Goal: Find specific page/section: Find specific page/section

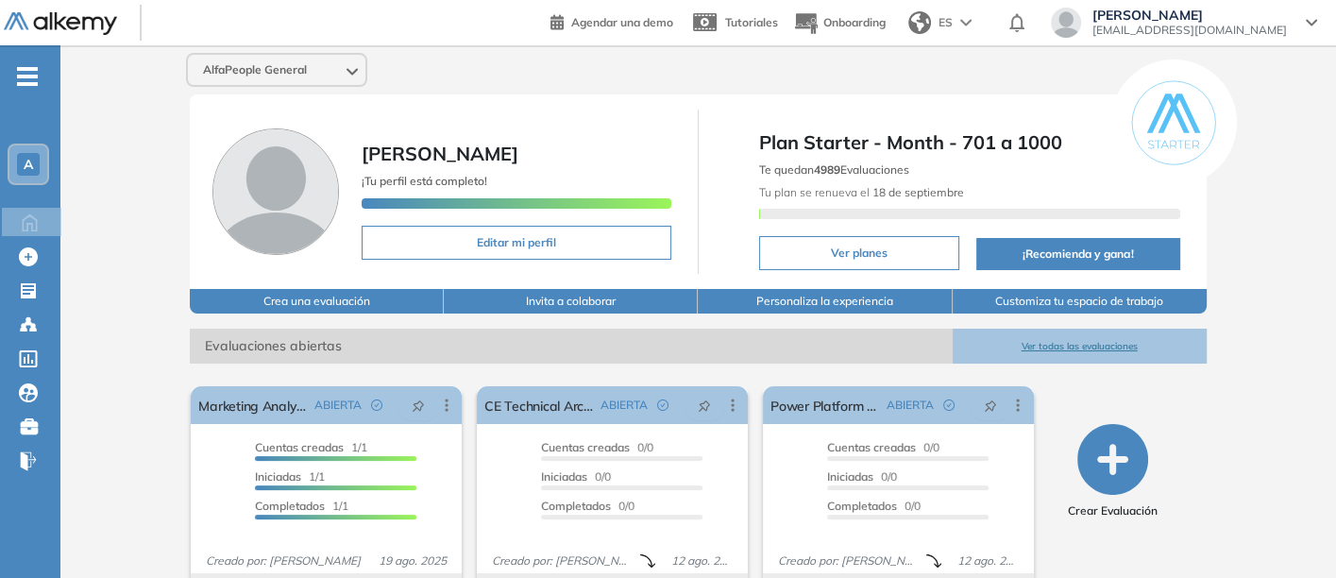
click at [1048, 338] on button "Ver todas las evaluaciones" at bounding box center [1079, 345] width 254 height 35
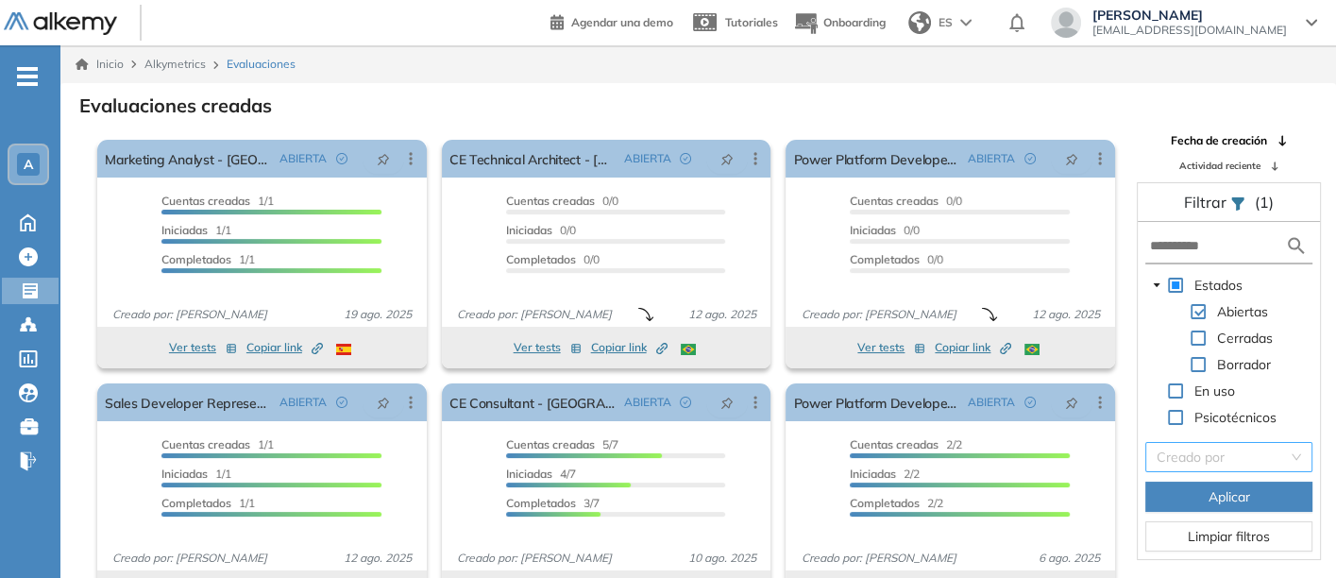
click at [1235, 457] on input "search" at bounding box center [1221, 457] width 131 height 28
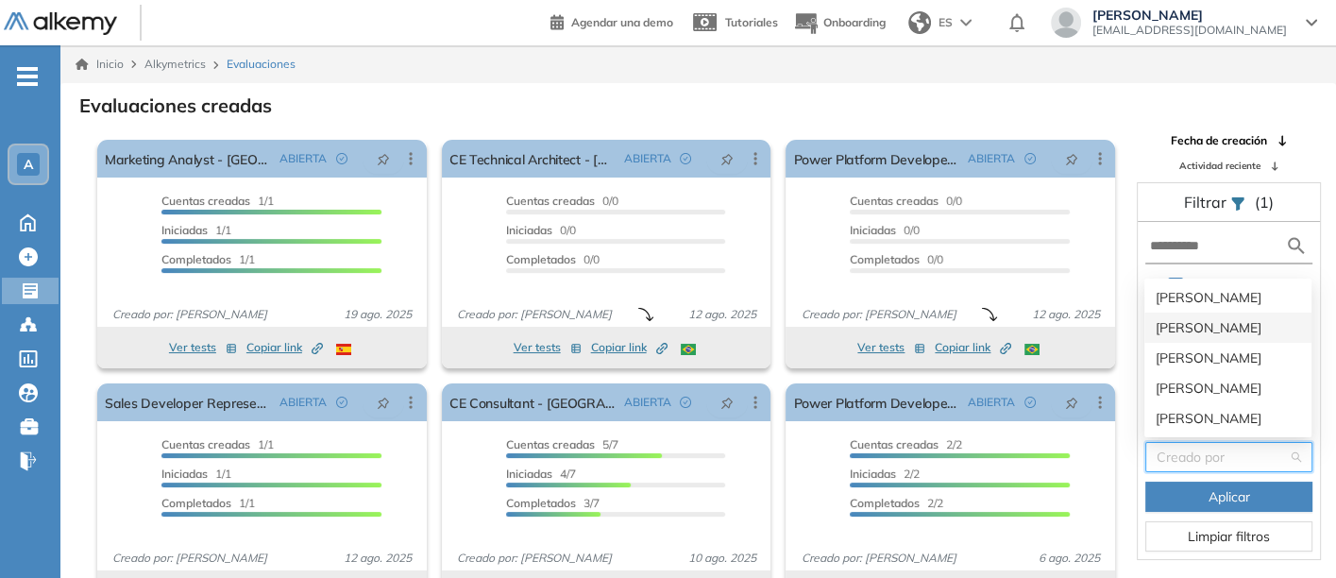
click at [1175, 321] on div "[PERSON_NAME]" at bounding box center [1227, 327] width 144 height 21
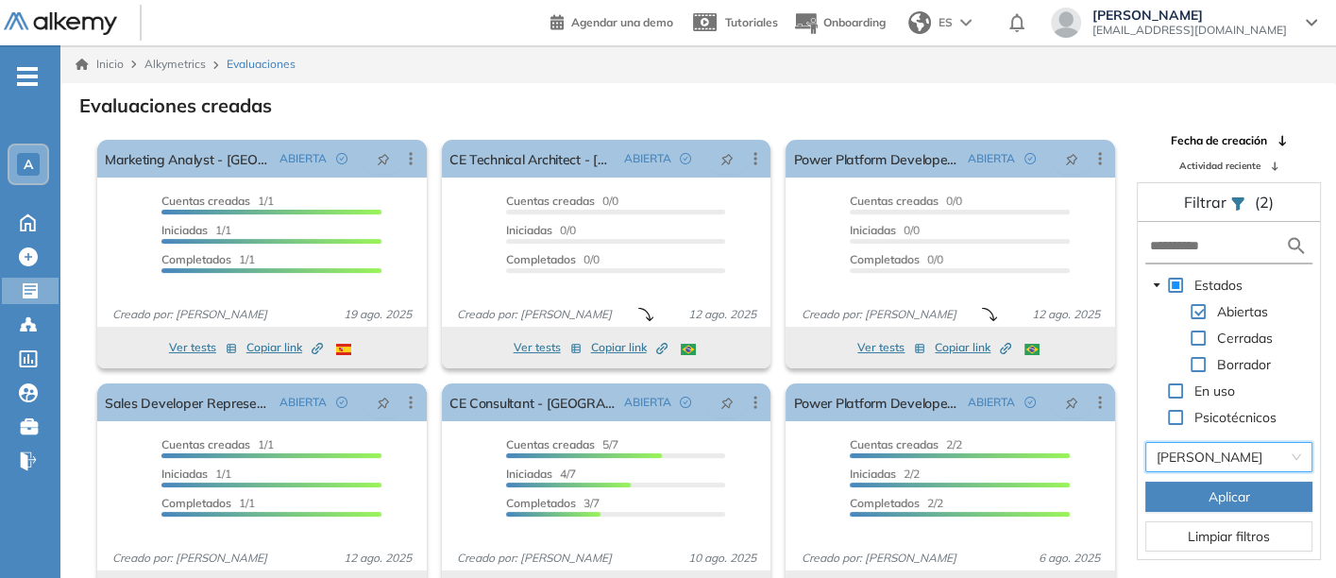
click at [1204, 494] on button "Aplicar" at bounding box center [1228, 496] width 167 height 30
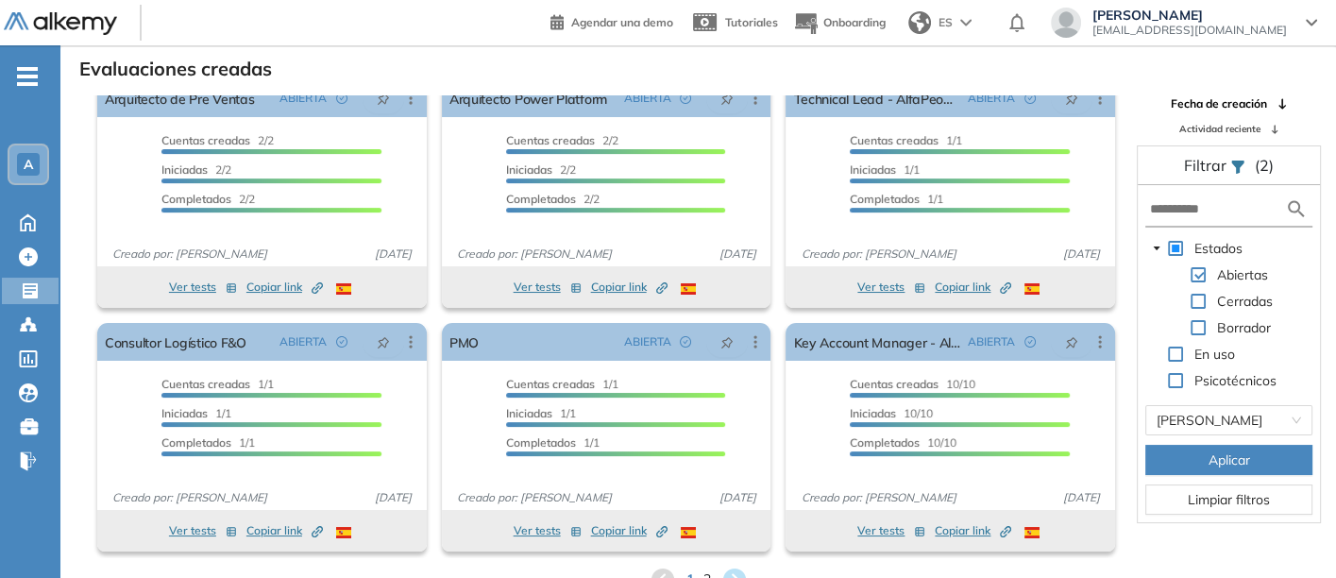
scroll to position [45, 0]
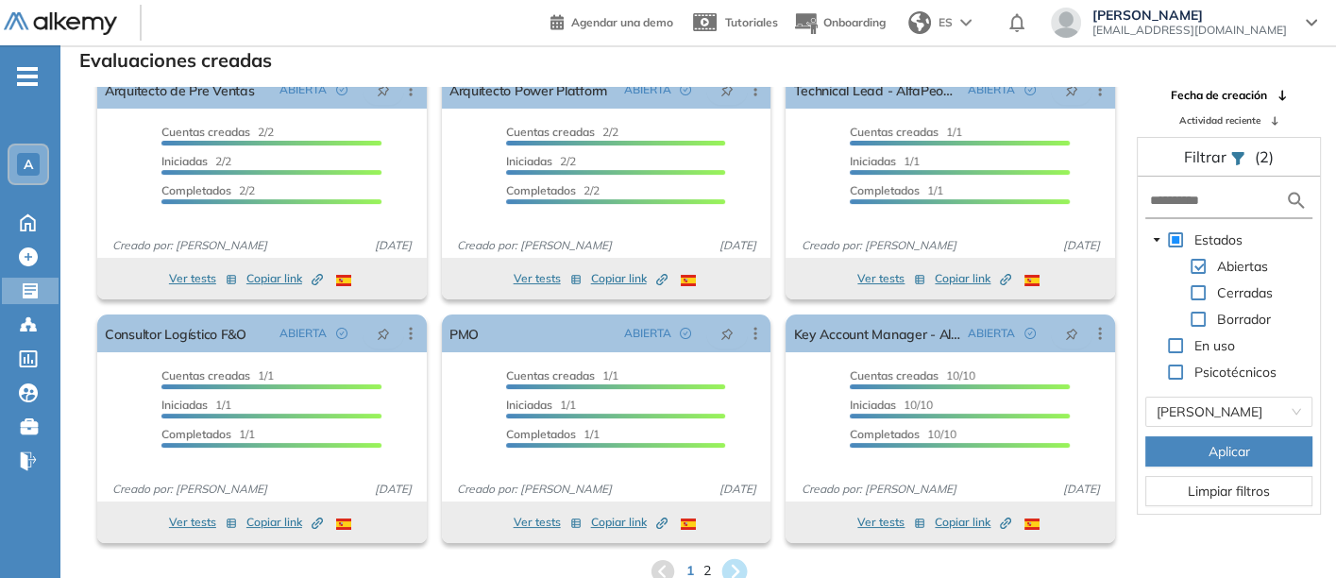
click at [736, 559] on icon at bounding box center [733, 570] width 25 height 25
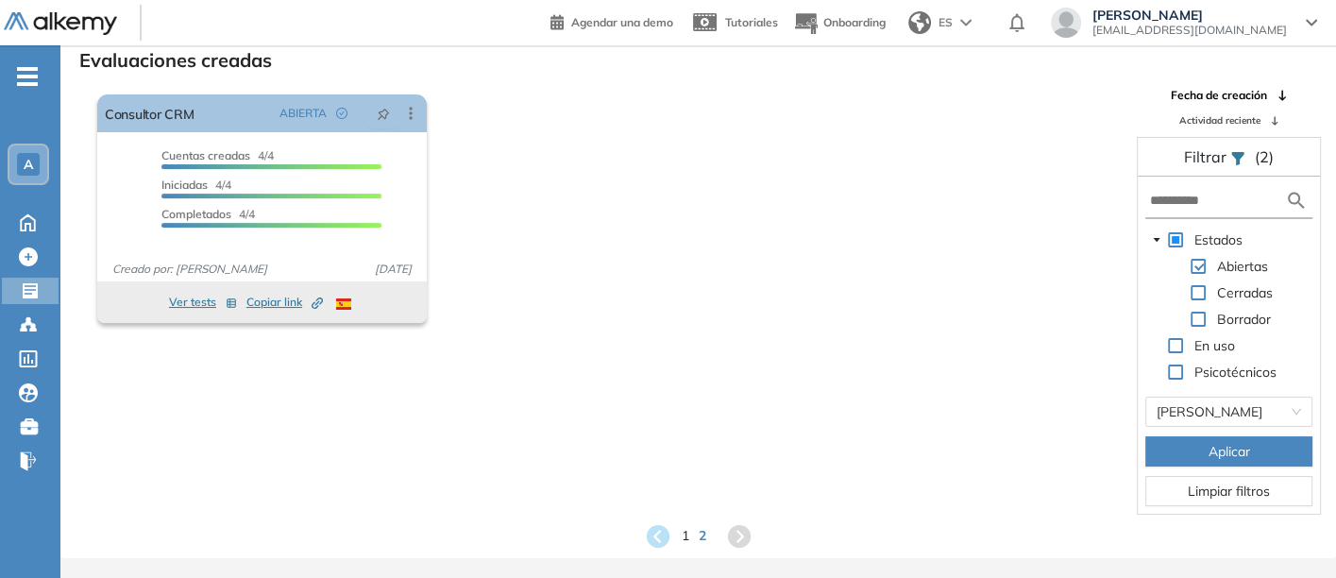
drag, startPoint x: 99, startPoint y: 4, endPoint x: 721, endPoint y: 309, distance: 692.7
click at [721, 309] on div "El proctoring será activado ¡Importante!: Los usuarios que ya realizaron la eva…" at bounding box center [606, 209] width 1033 height 244
click at [1232, 445] on span "Aplicar" at bounding box center [1229, 451] width 42 height 21
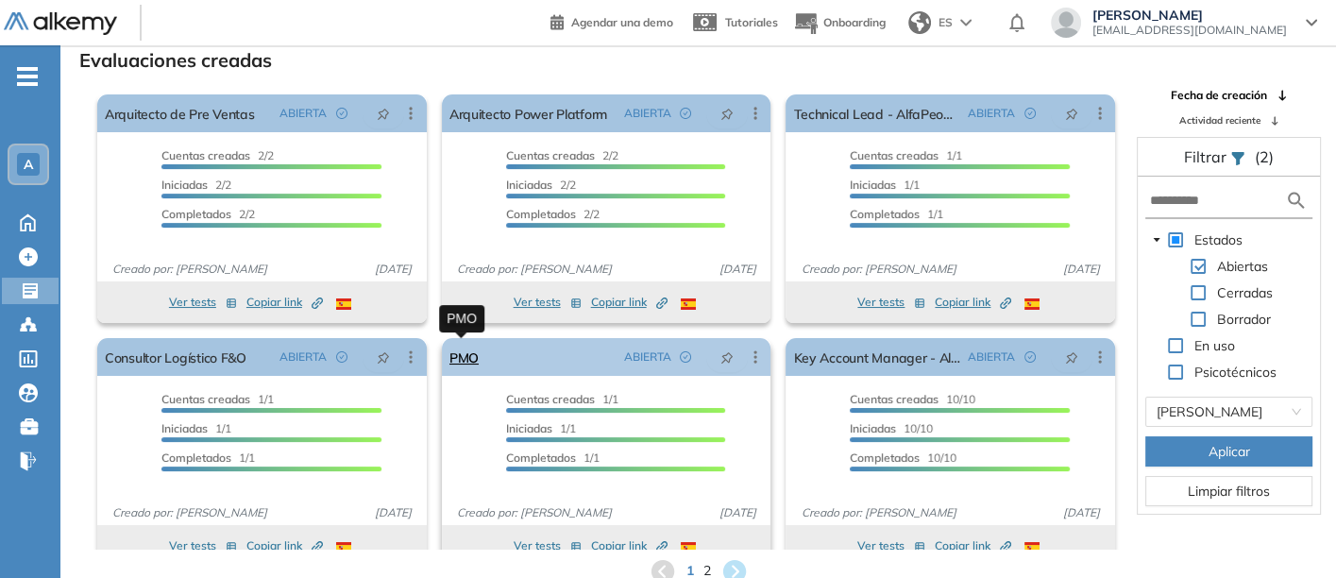
click at [463, 354] on link "PMO" at bounding box center [463, 357] width 29 height 38
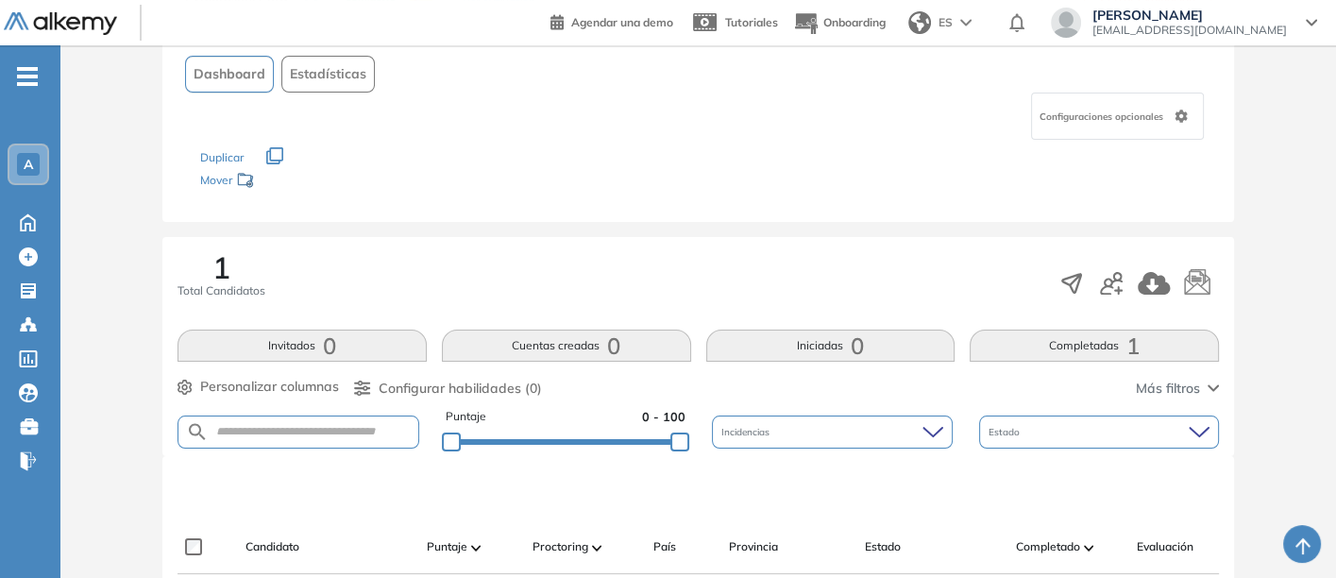
scroll to position [105, 0]
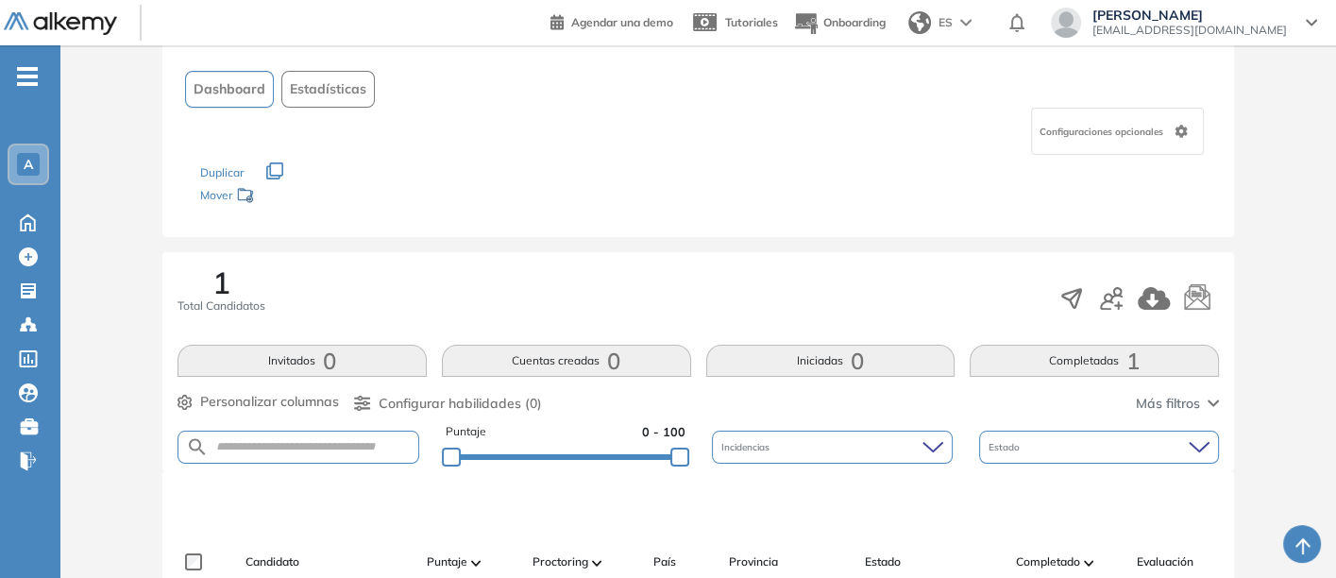
scroll to position [45, 0]
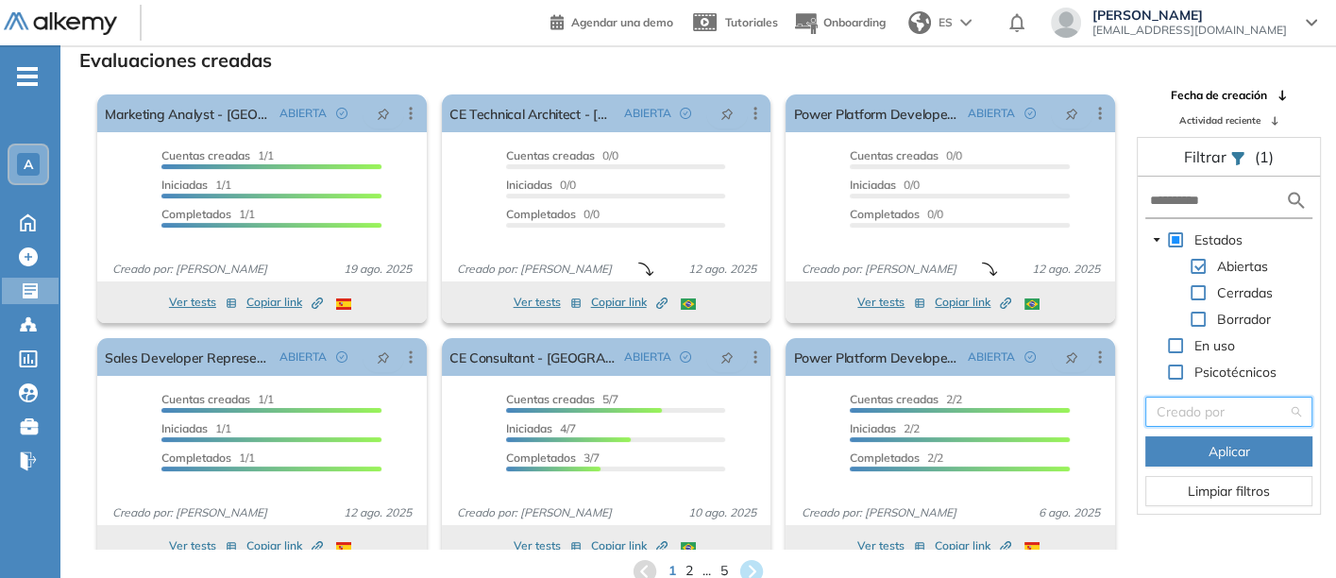
click at [1189, 408] on input "search" at bounding box center [1221, 411] width 131 height 28
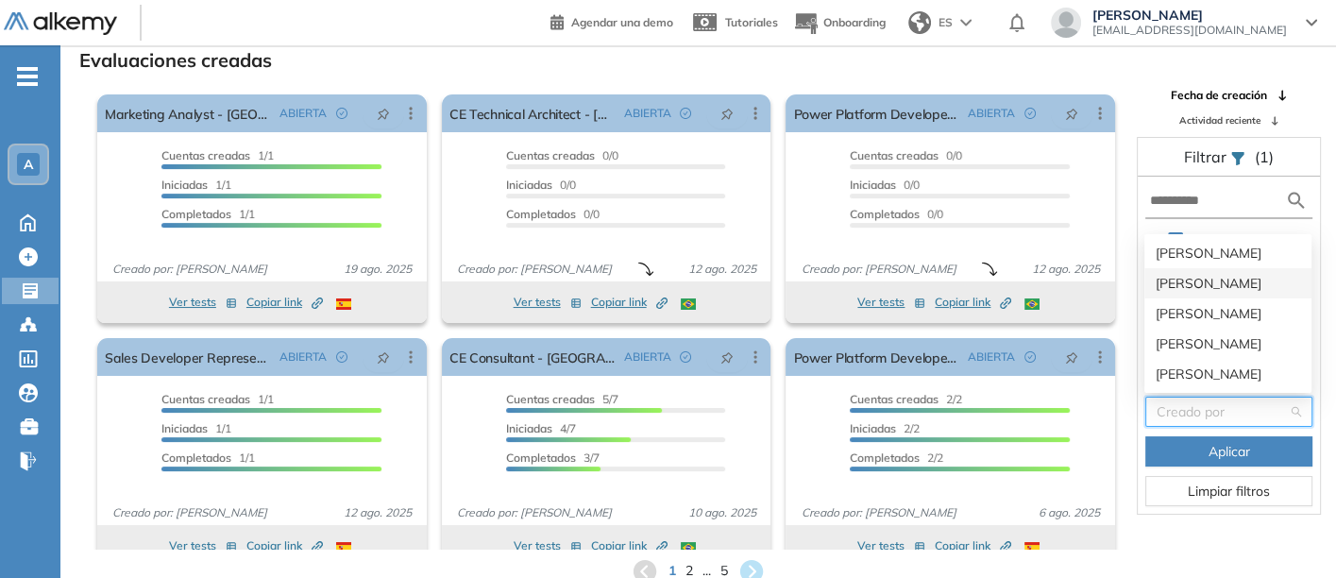
click at [1168, 276] on div "[PERSON_NAME]" at bounding box center [1227, 283] width 144 height 21
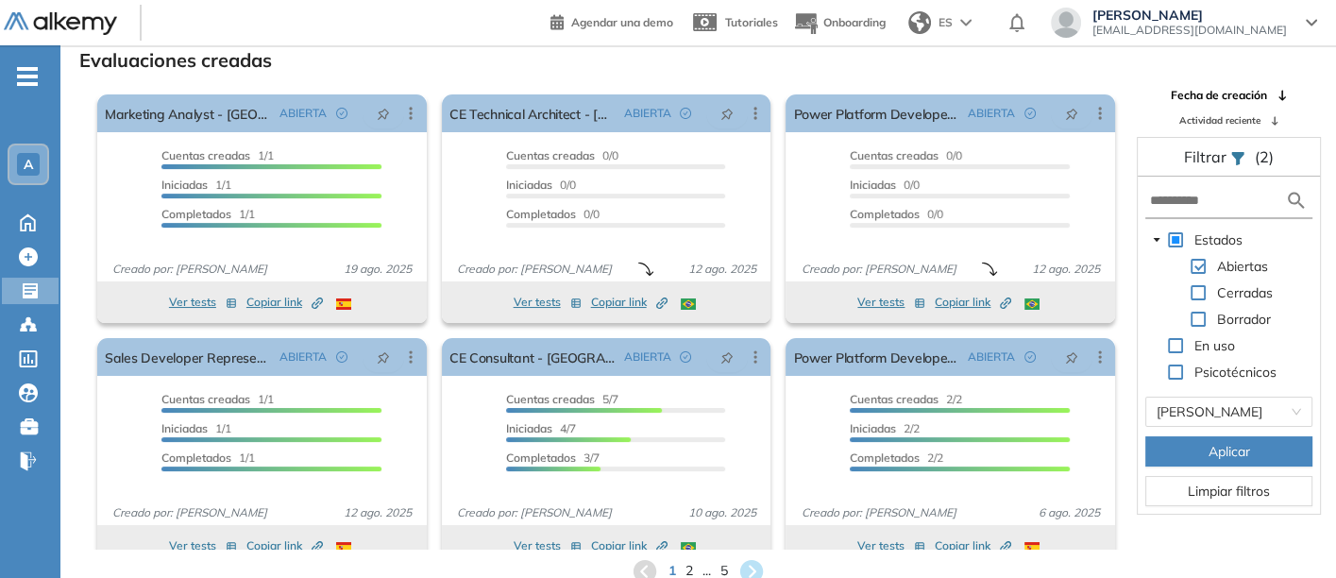
click at [1212, 447] on span "Aplicar" at bounding box center [1229, 451] width 42 height 21
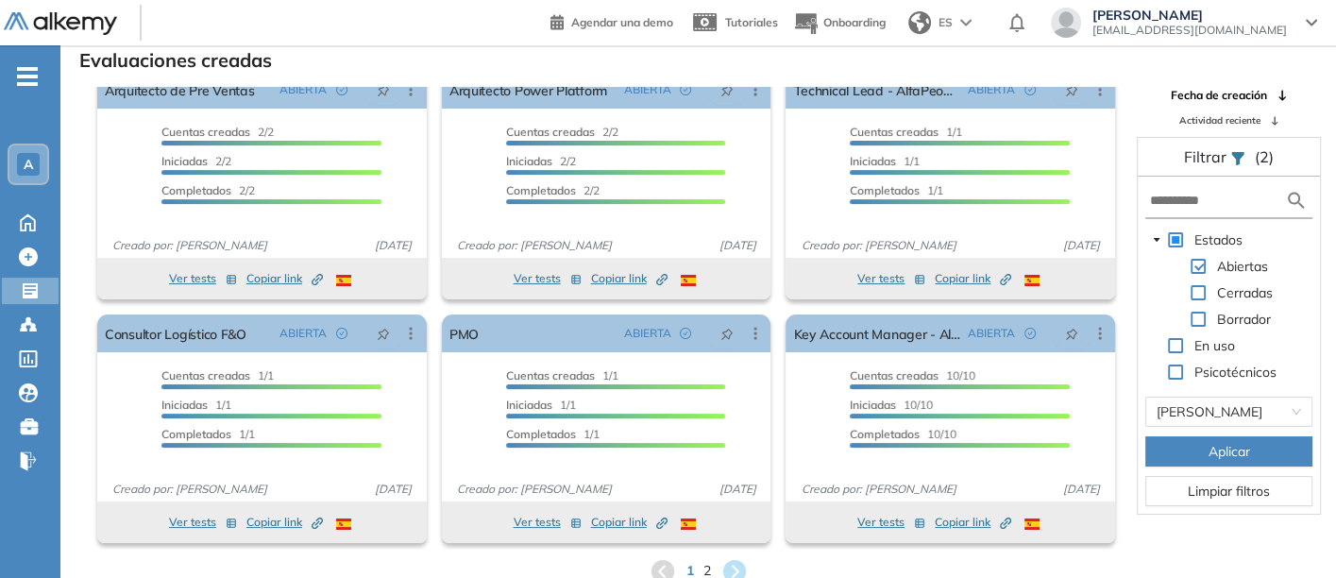
scroll to position [24, 0]
click at [736, 564] on icon at bounding box center [733, 570] width 25 height 25
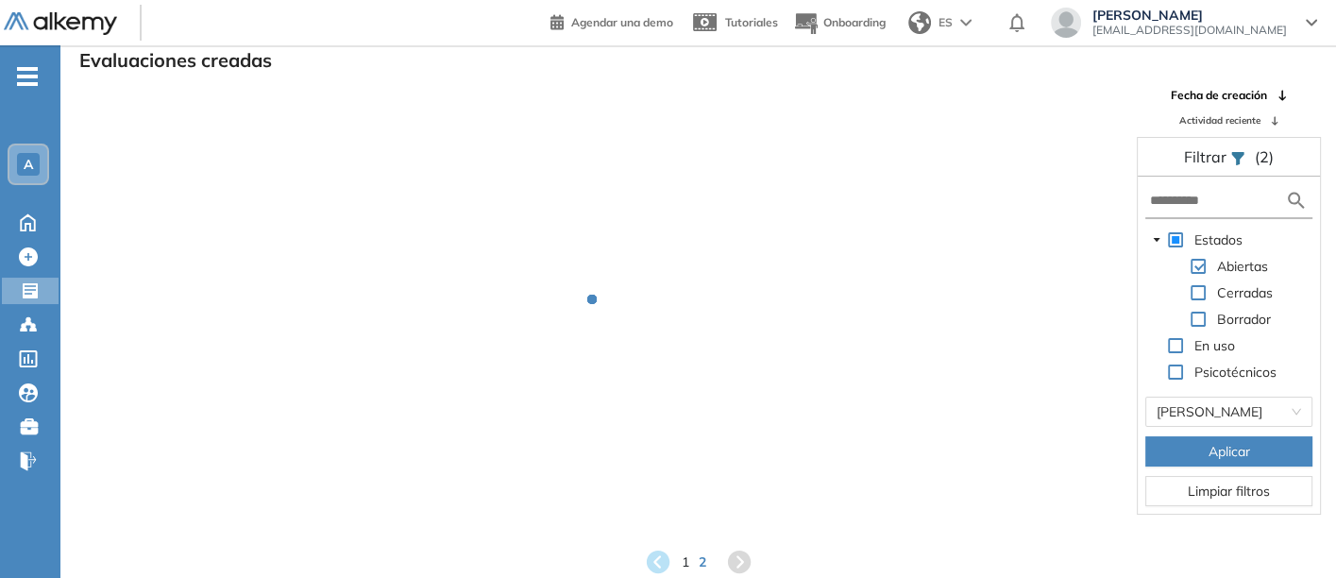
scroll to position [0, 0]
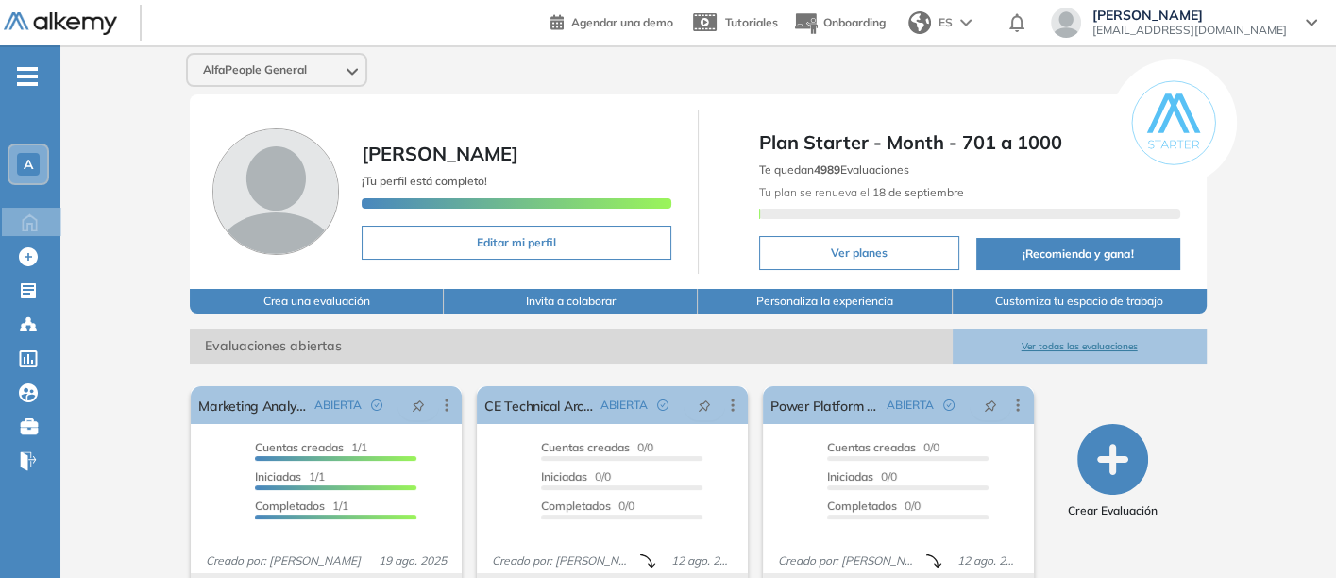
click at [1069, 334] on button "Ver todas las evaluaciones" at bounding box center [1079, 345] width 254 height 35
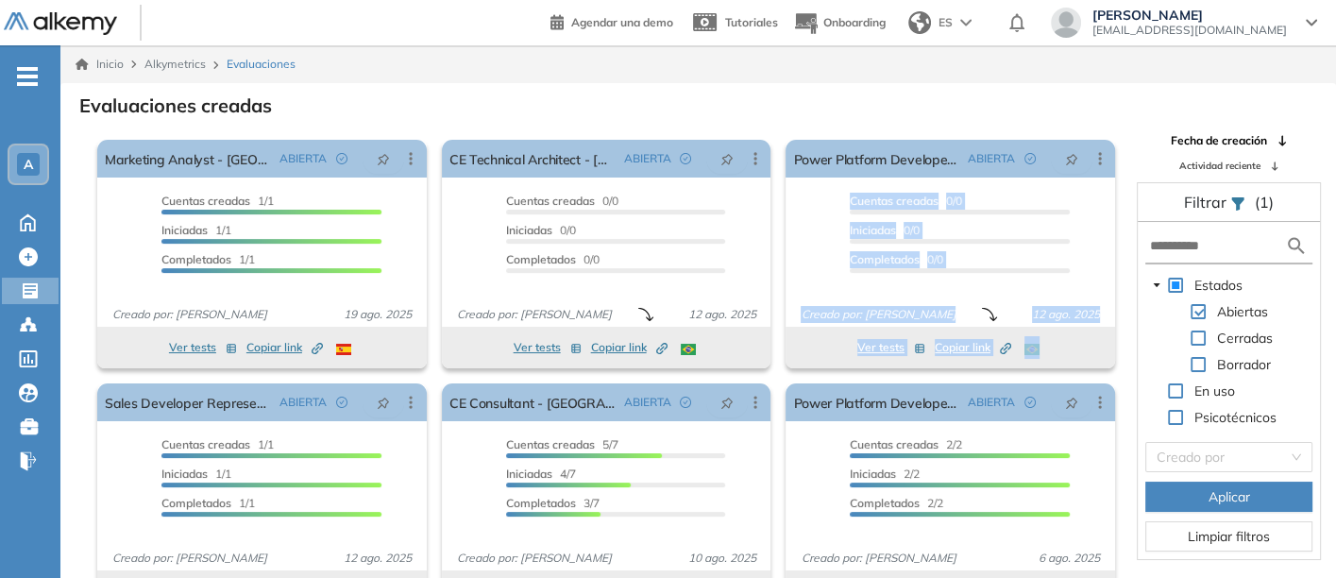
drag, startPoint x: 1114, startPoint y: 277, endPoint x: 1116, endPoint y: 357, distance: 80.3
click at [1116, 357] on div "El proctoring será activado ¡Importante!: Los usuarios que ya realizaron la eva…" at bounding box center [606, 363] width 1033 height 463
click at [1107, 364] on div "El proctoring será activado ¡Importante!: Los usuarios que ya realizaron la eva…" at bounding box center [950, 254] width 345 height 244
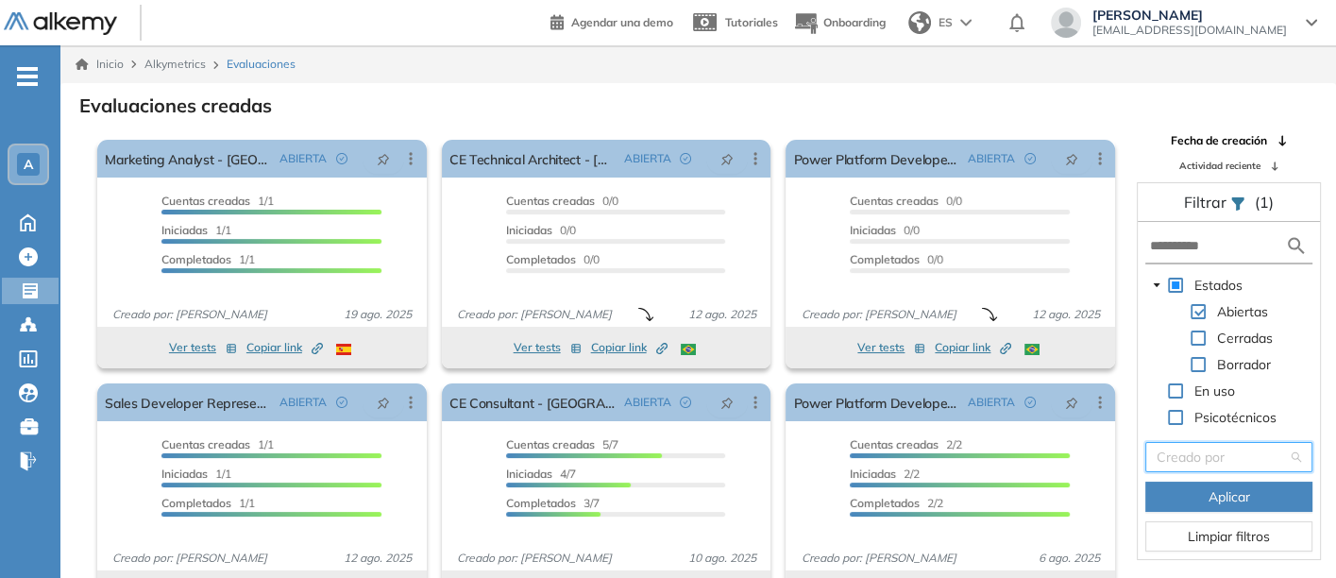
click at [1206, 454] on input "search" at bounding box center [1221, 457] width 131 height 28
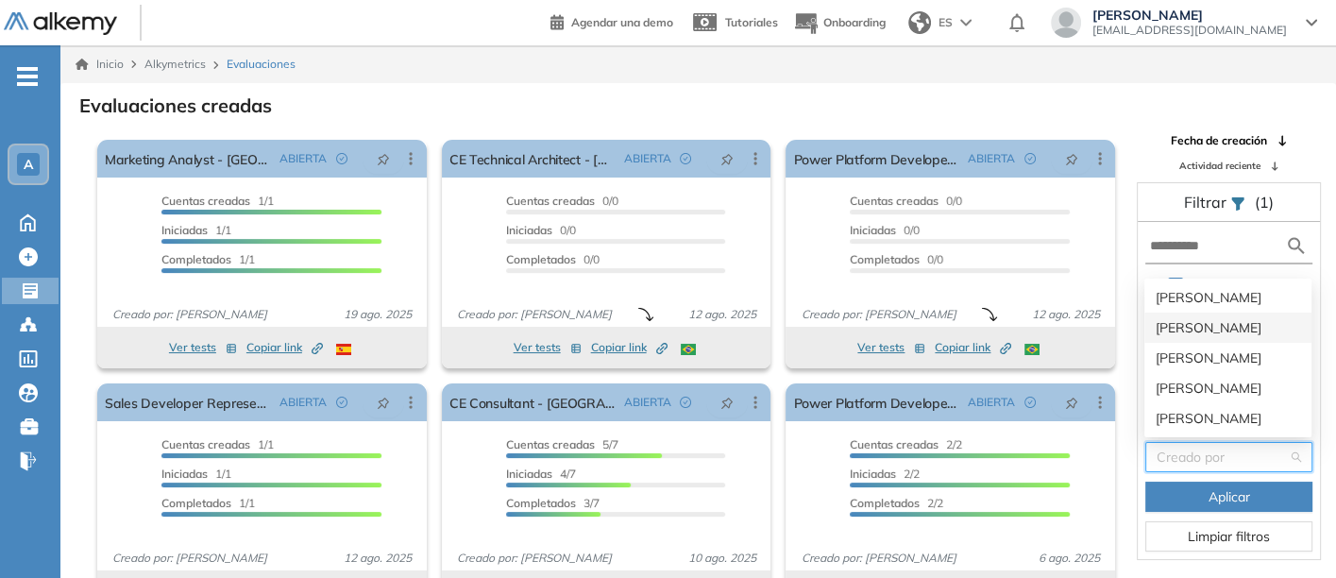
click at [1178, 324] on div "[PERSON_NAME]" at bounding box center [1227, 327] width 144 height 21
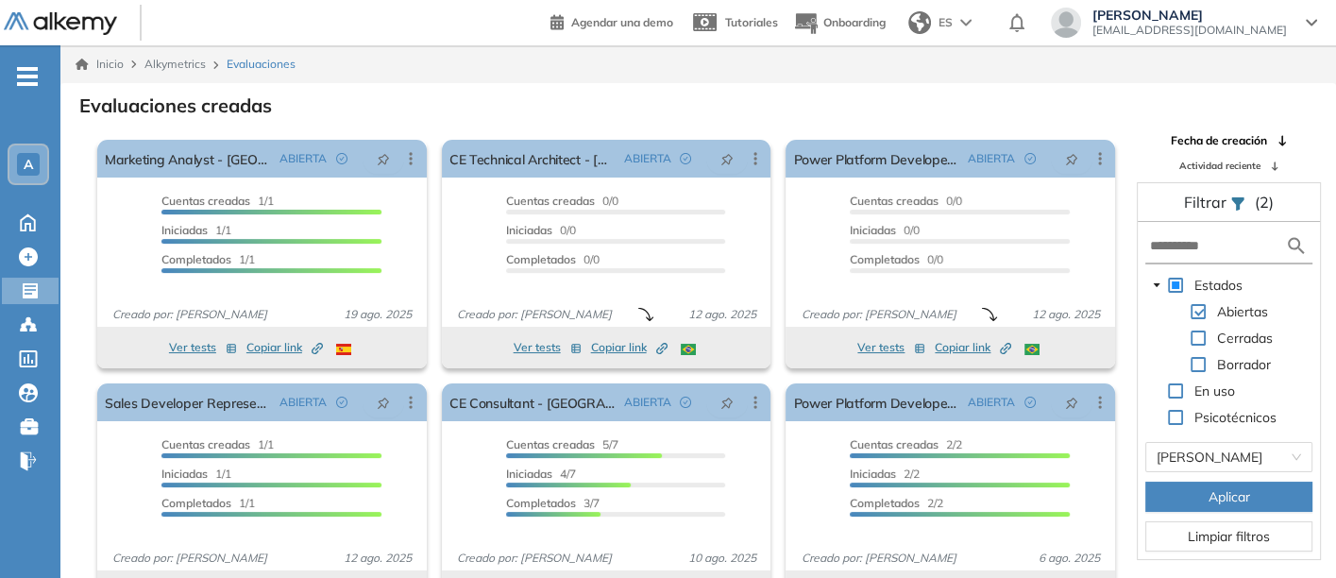
click at [1184, 488] on button "Aplicar" at bounding box center [1228, 496] width 167 height 30
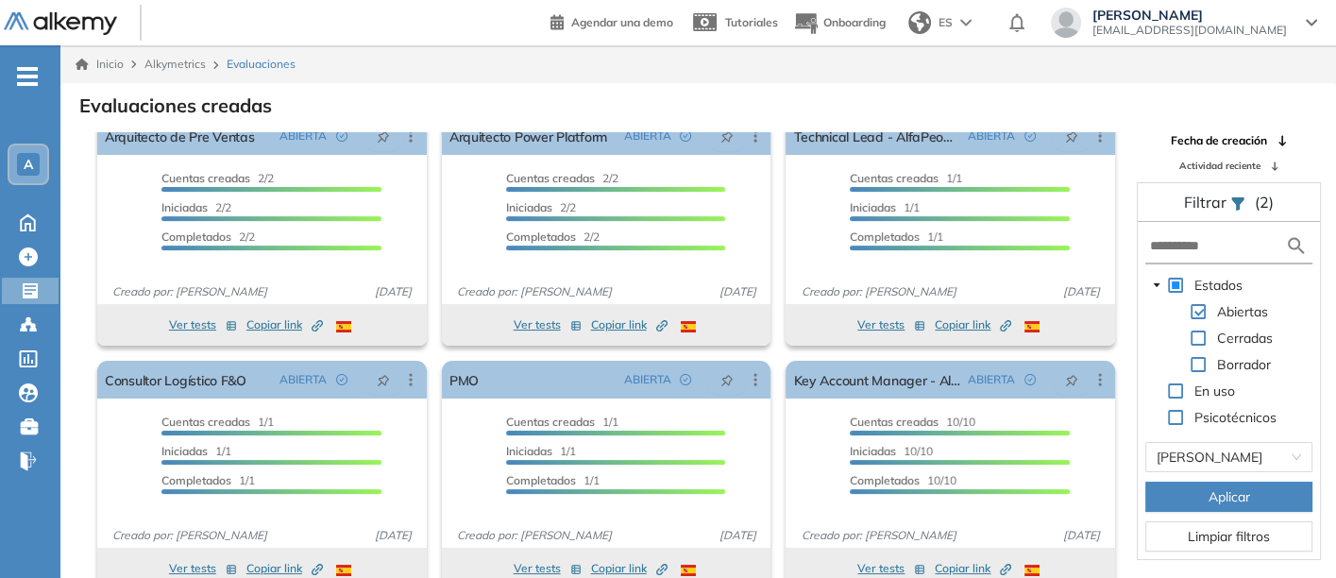
scroll to position [24, 0]
click at [1204, 495] on button "Aplicar" at bounding box center [1228, 496] width 167 height 30
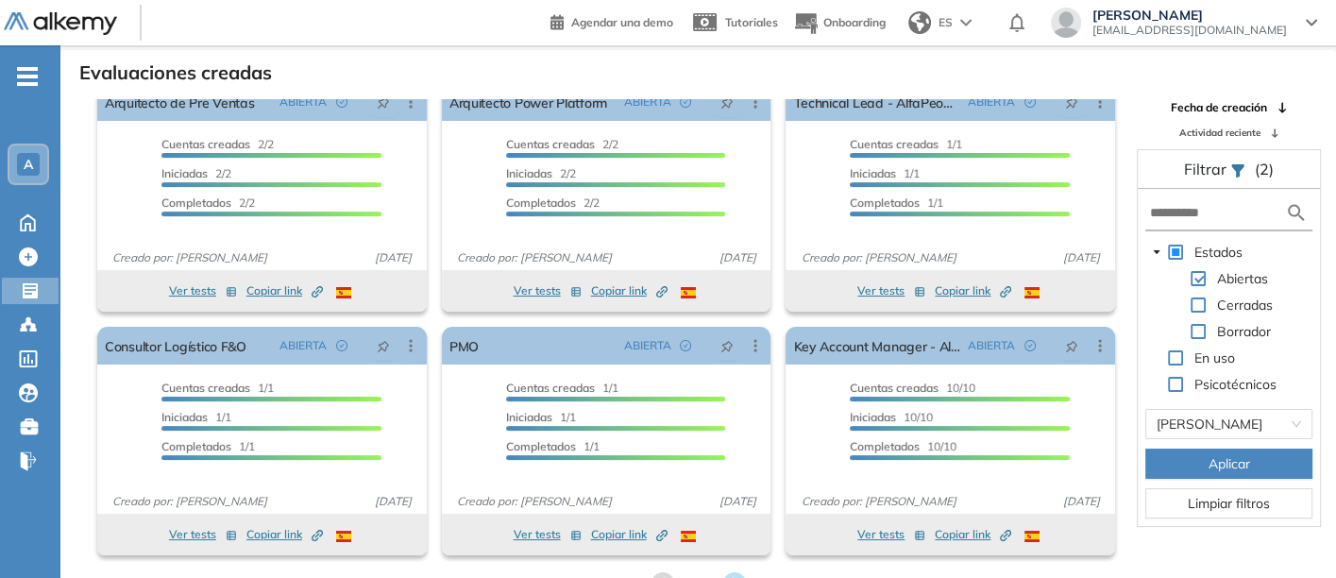
scroll to position [45, 0]
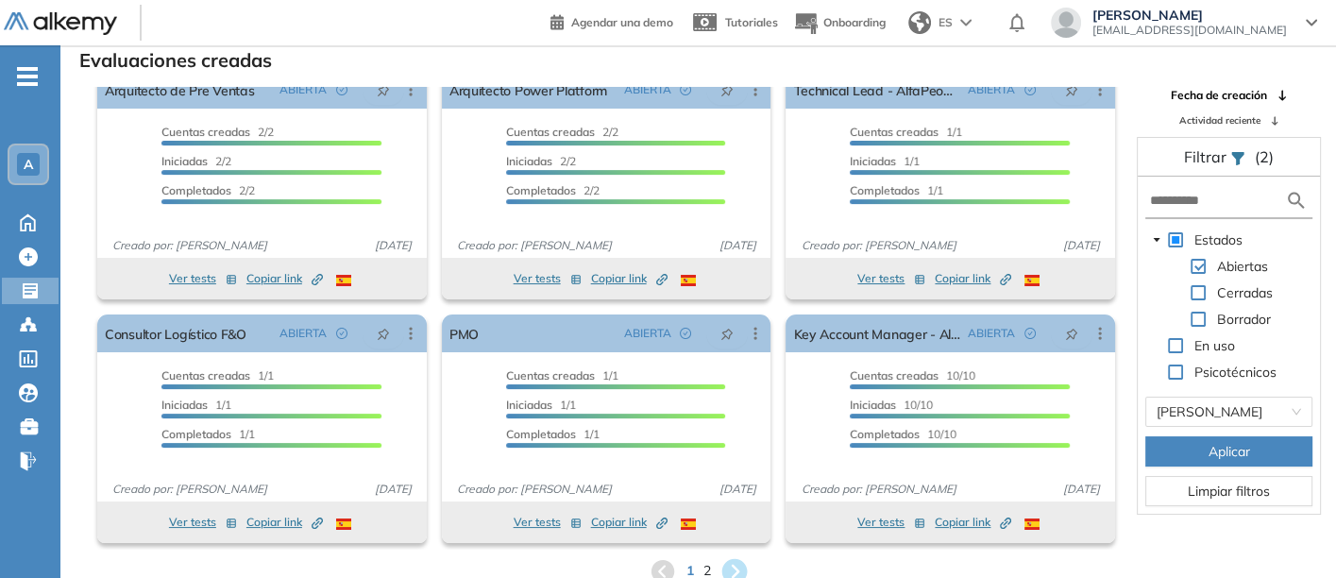
click at [734, 567] on icon at bounding box center [733, 570] width 31 height 31
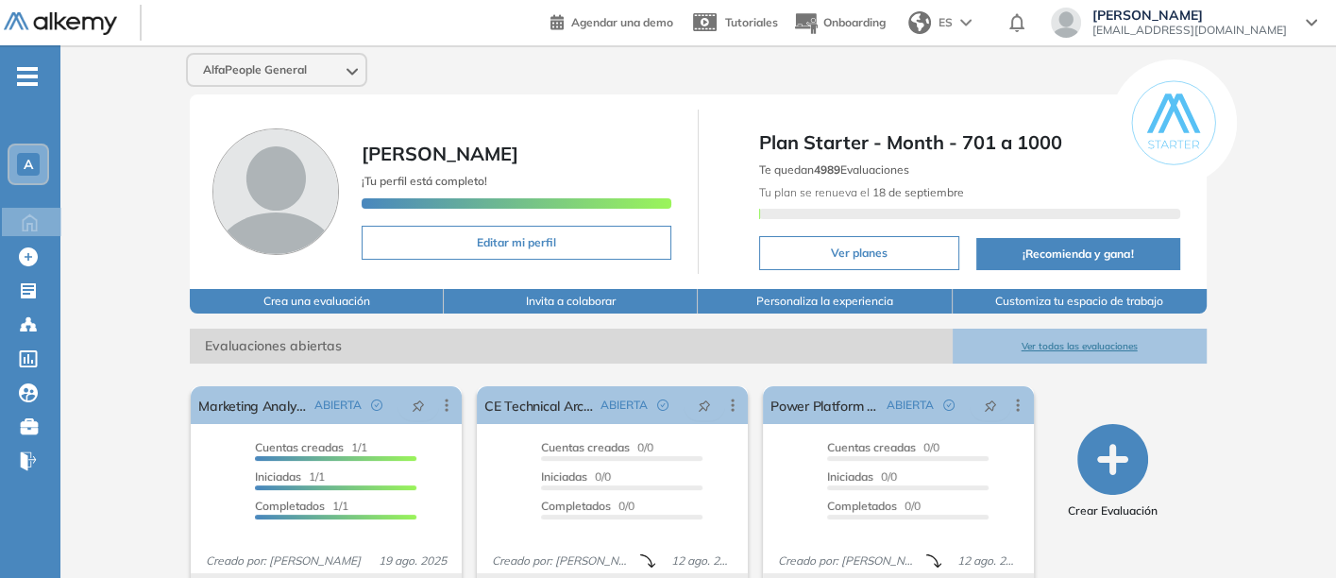
click at [1058, 341] on button "Ver todas las evaluaciones" at bounding box center [1079, 345] width 254 height 35
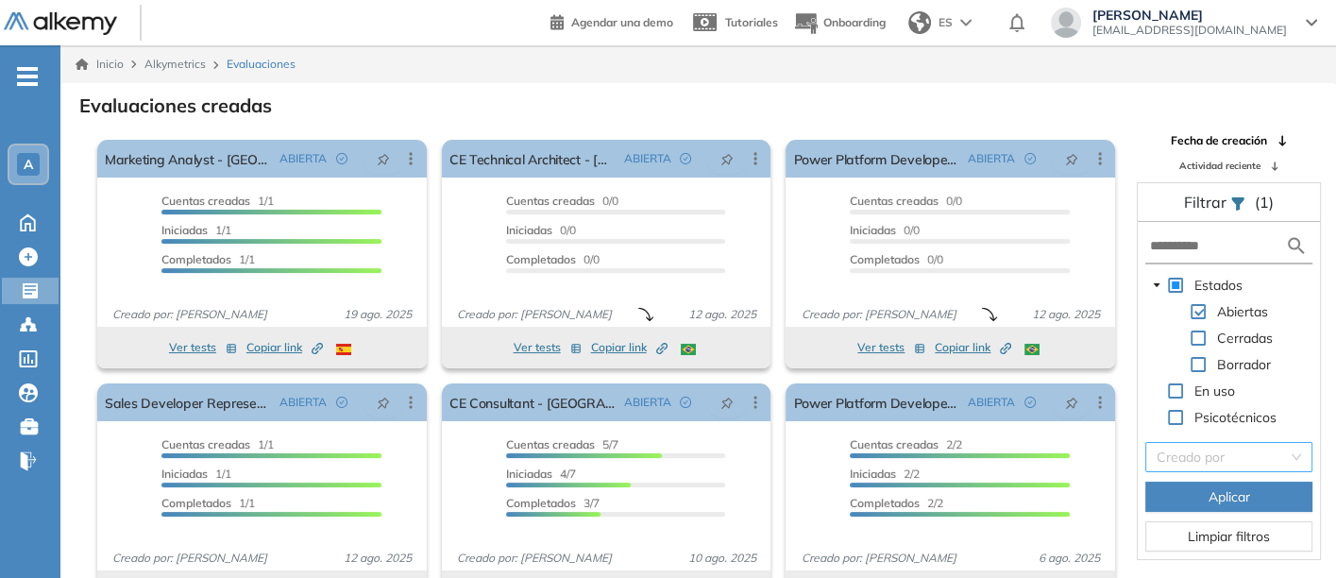
click at [1215, 455] on input "search" at bounding box center [1221, 457] width 131 height 28
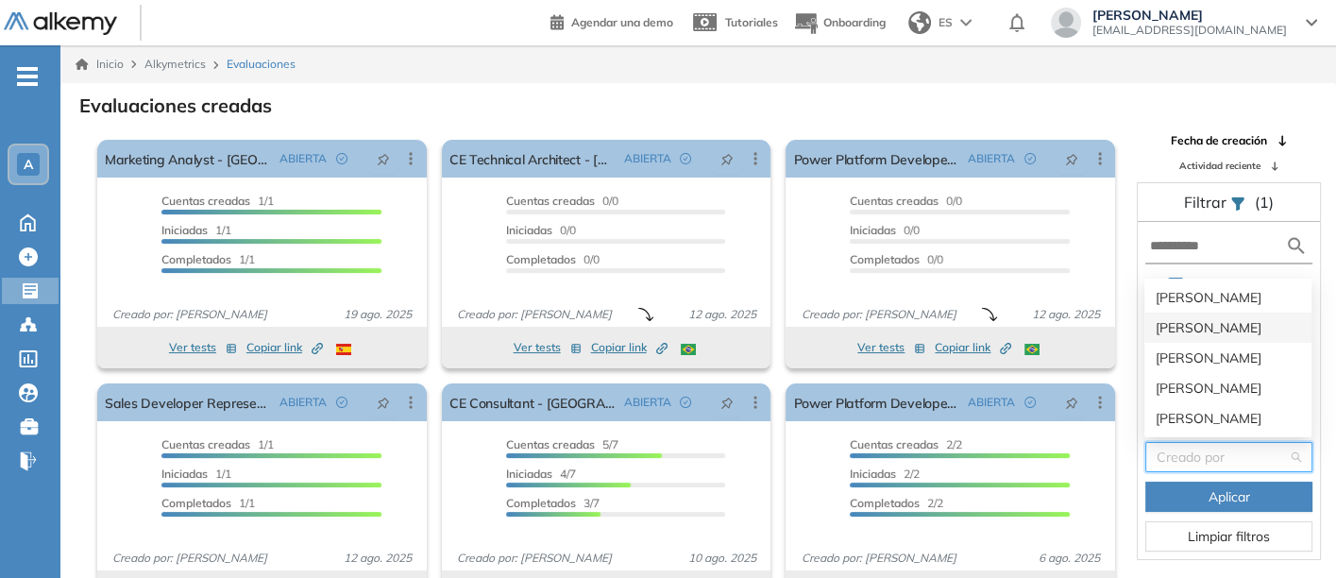
click at [1186, 322] on div "[PERSON_NAME]" at bounding box center [1227, 327] width 144 height 21
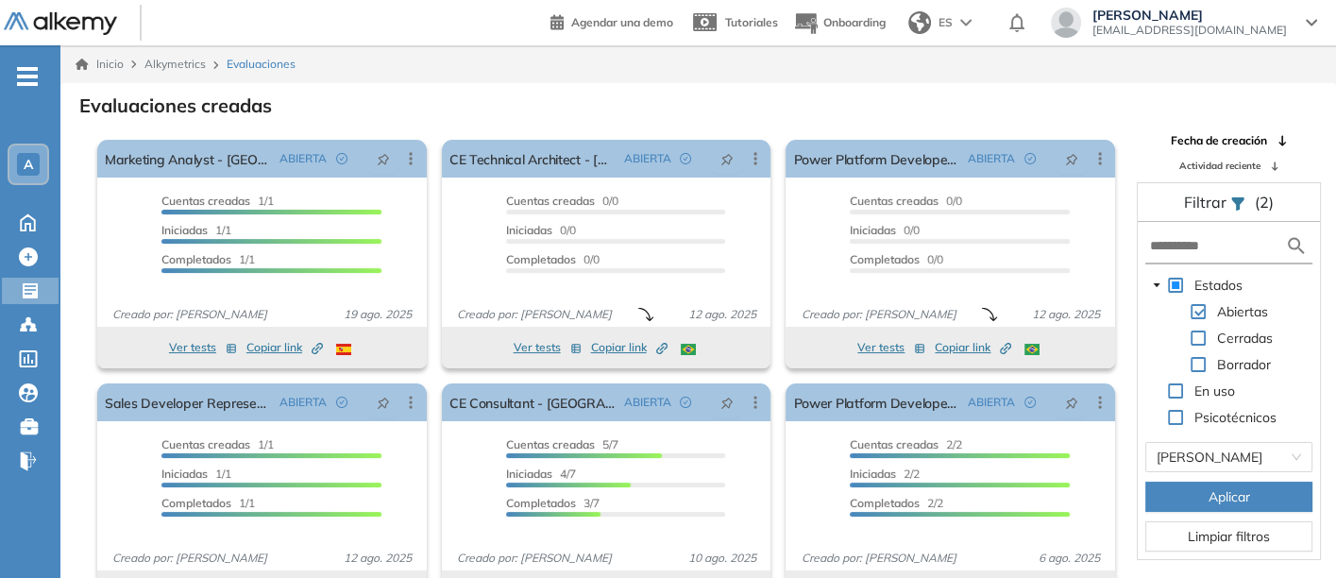
click at [1221, 494] on span "Aplicar" at bounding box center [1229, 496] width 42 height 21
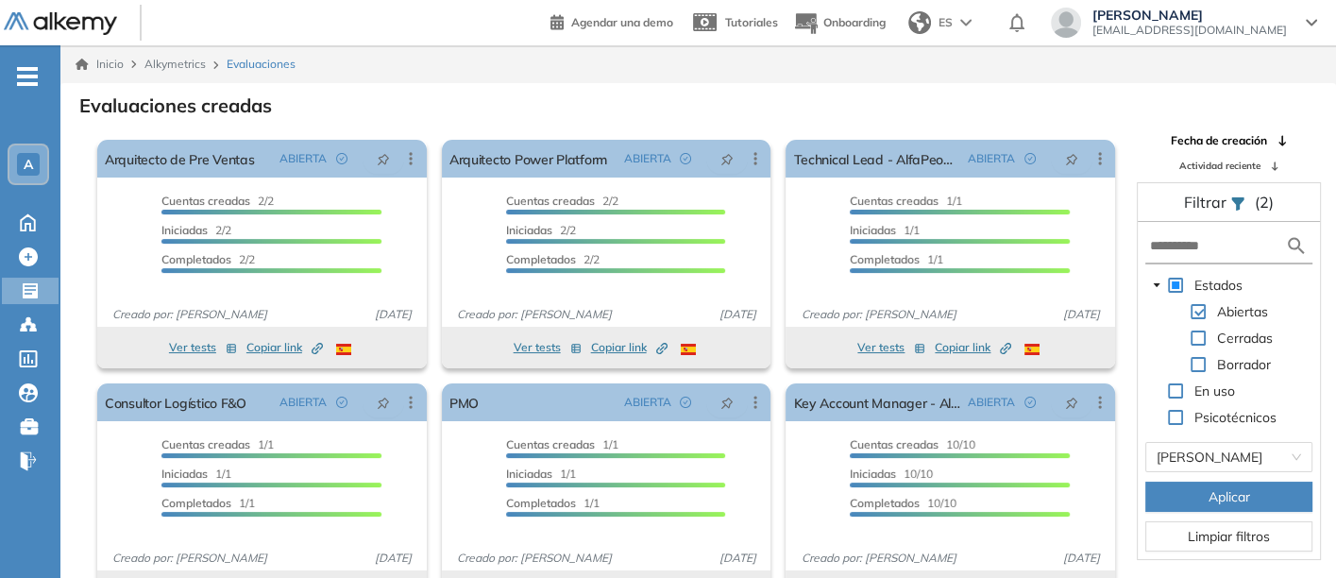
click at [1217, 486] on span "Aplicar" at bounding box center [1229, 496] width 42 height 21
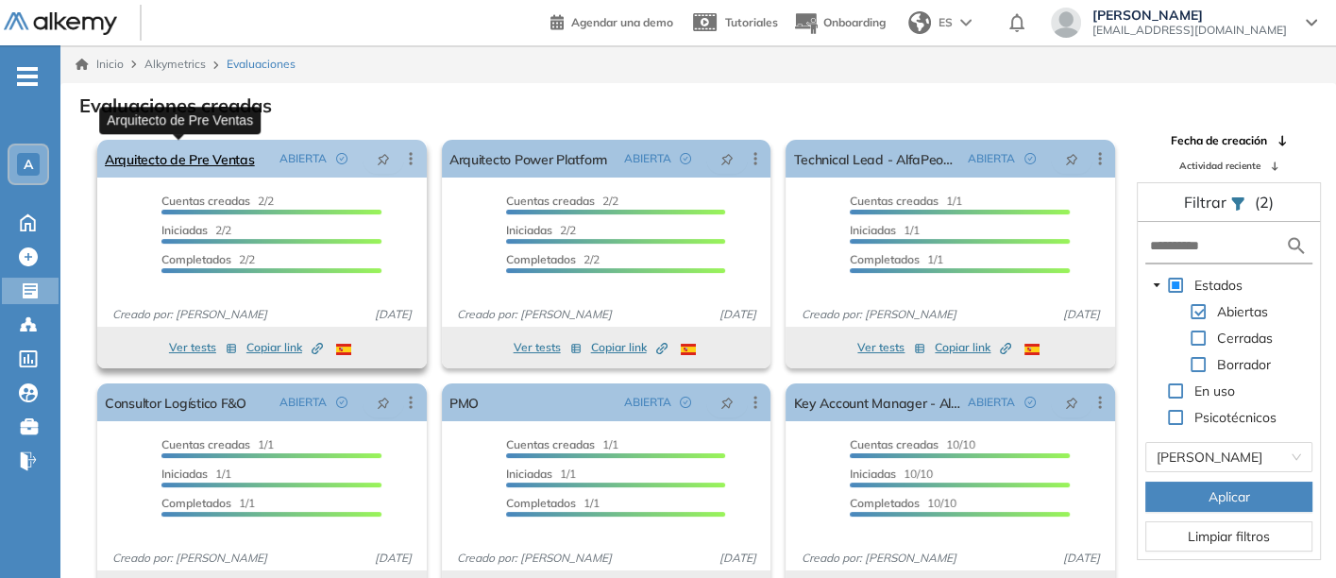
click at [156, 153] on link "Arquitecto de Pre Ventas" at bounding box center [180, 159] width 150 height 38
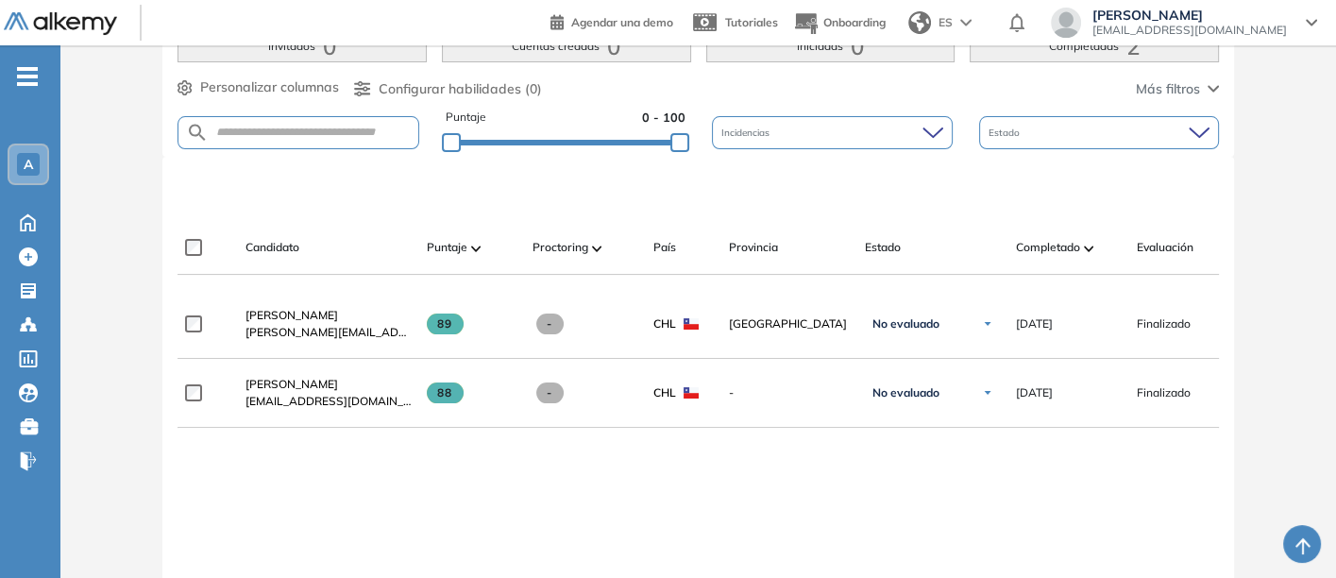
scroll to position [524, 0]
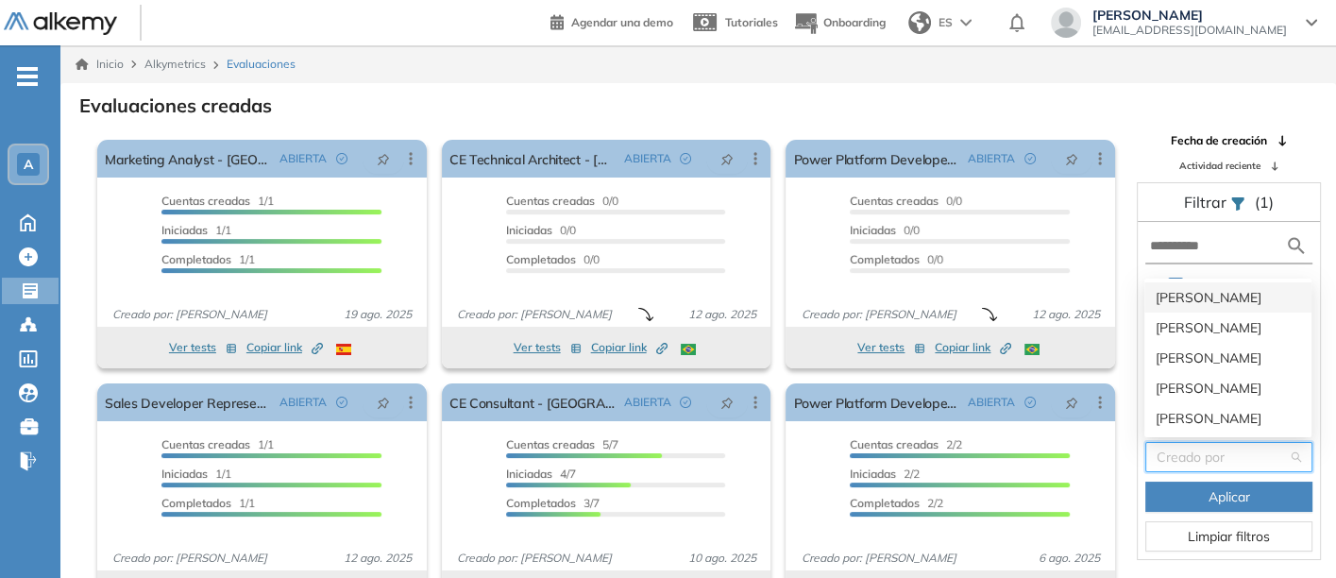
click at [1209, 458] on input "search" at bounding box center [1221, 457] width 131 height 28
click at [1181, 325] on div "[PERSON_NAME]" at bounding box center [1227, 327] width 144 height 21
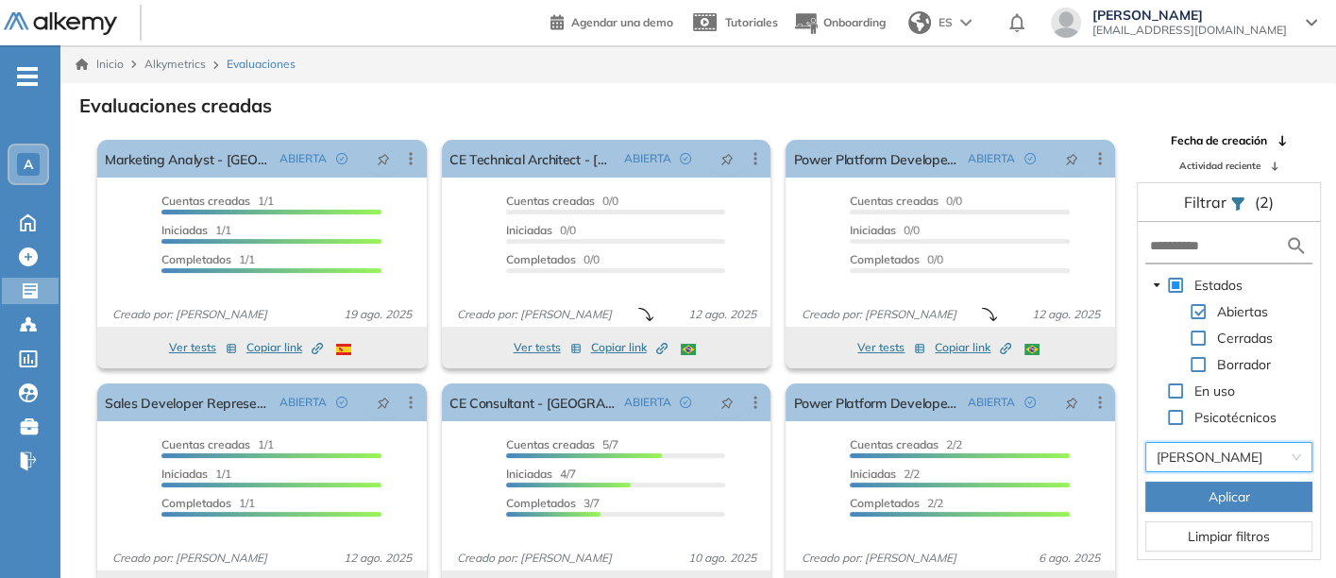
click at [1208, 493] on span "Aplicar" at bounding box center [1229, 496] width 42 height 21
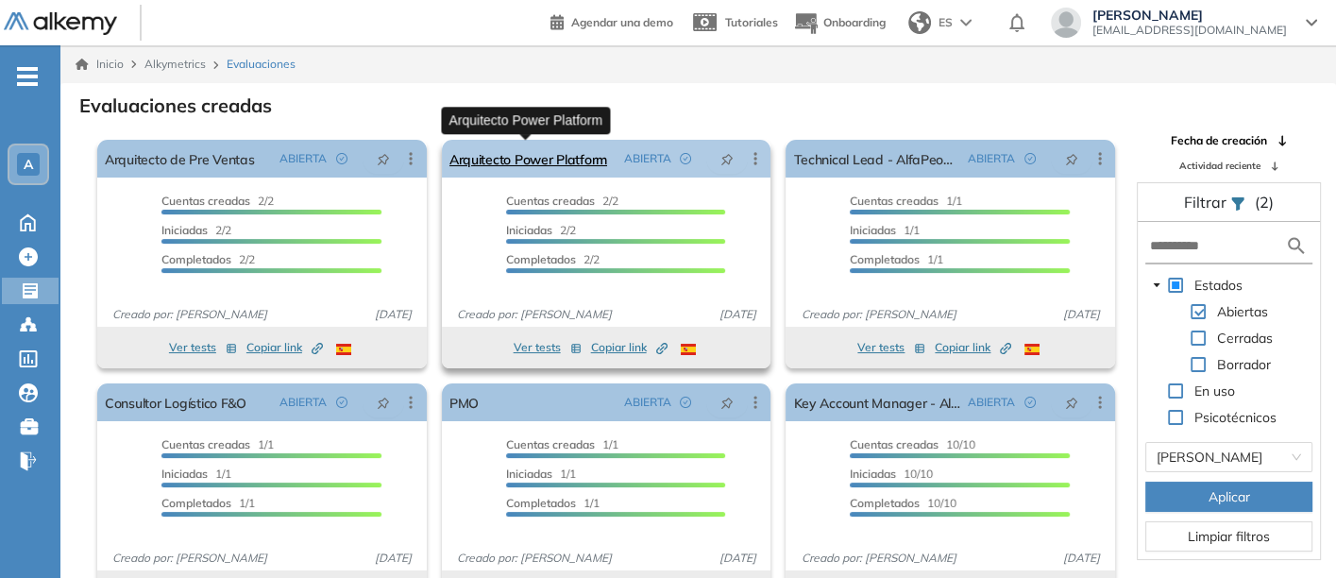
click at [536, 152] on link "Arquitecto Power Platform" at bounding box center [528, 159] width 158 height 38
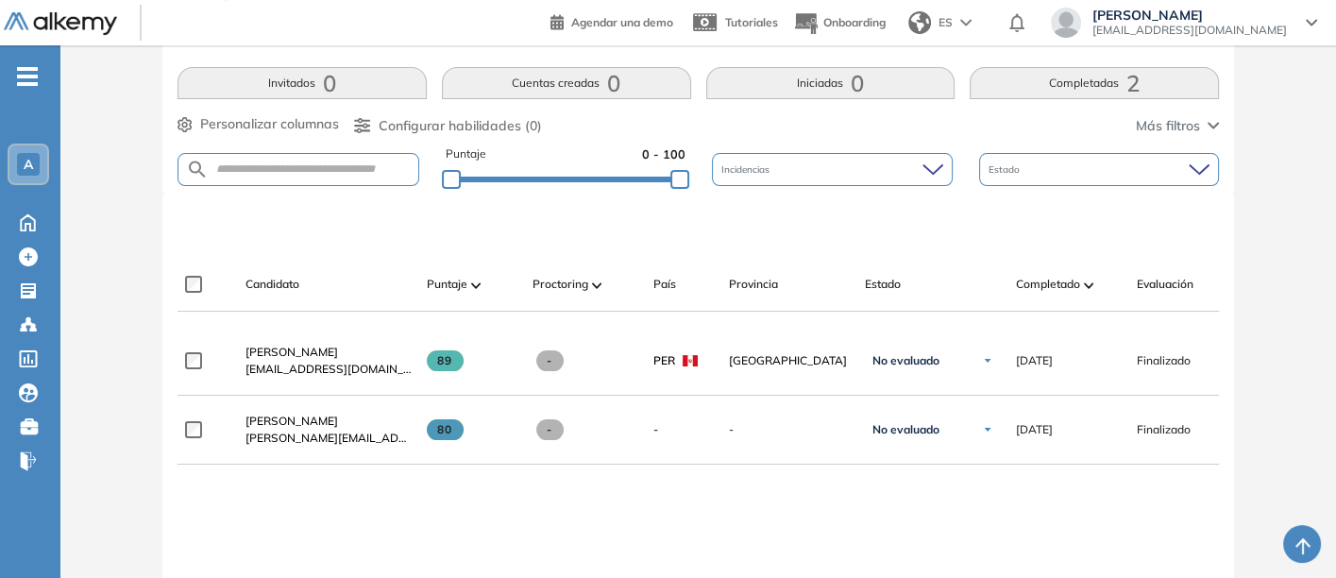
scroll to position [419, 0]
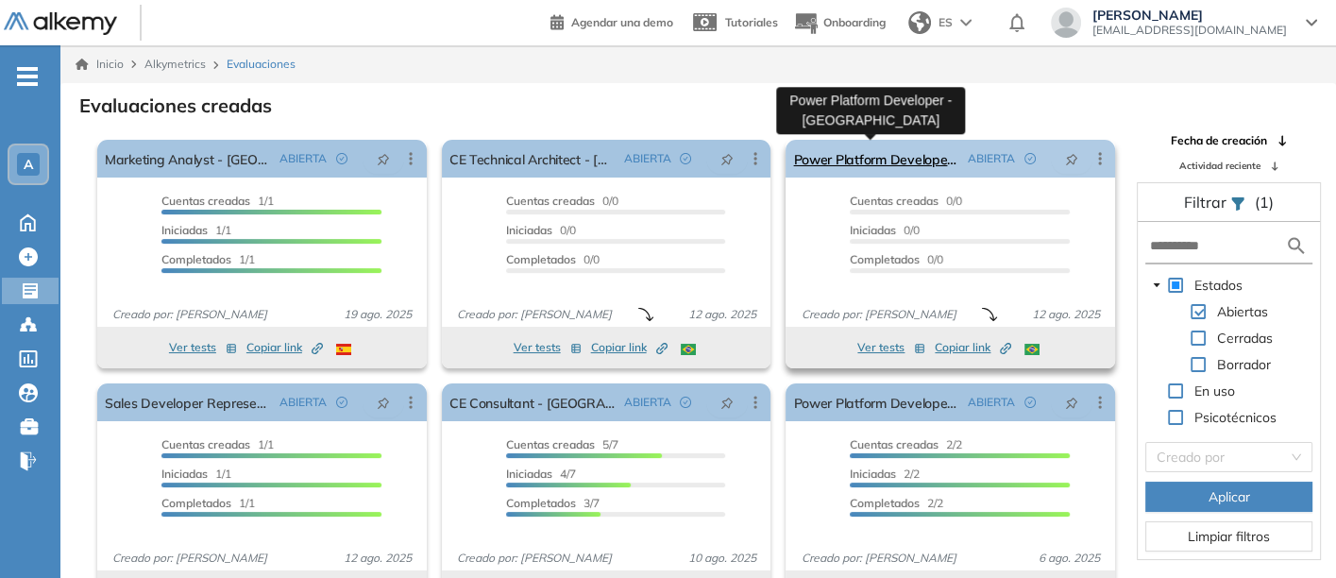
click at [864, 155] on link "Power Platform Developer - [GEOGRAPHIC_DATA]" at bounding box center [876, 159] width 167 height 38
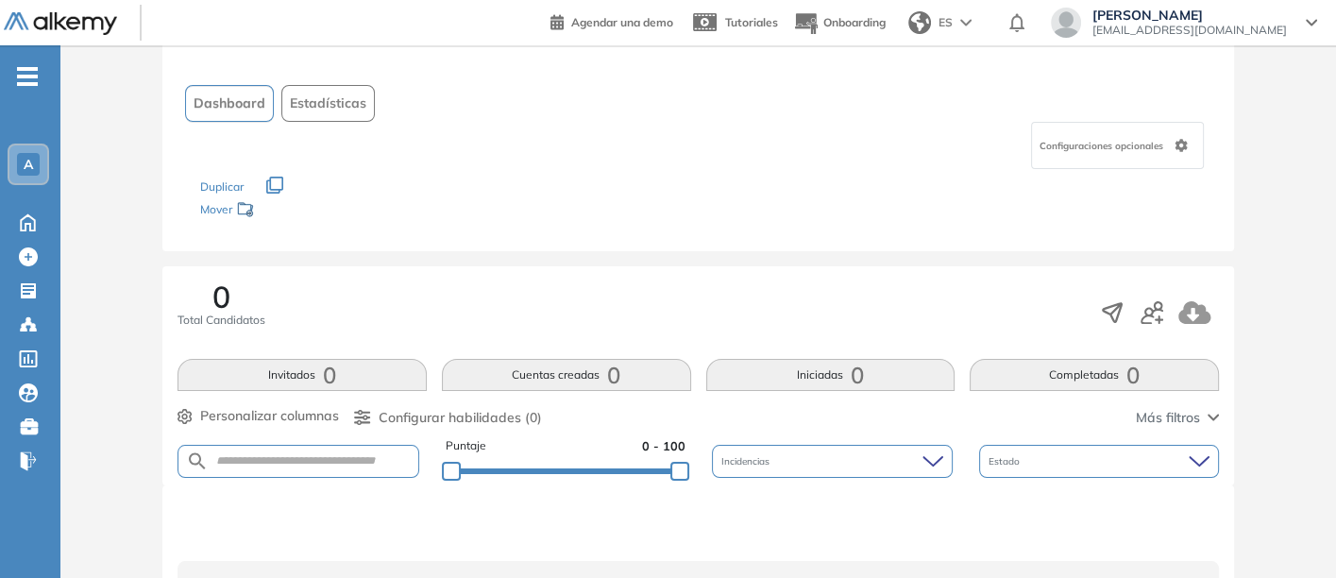
scroll to position [203, 0]
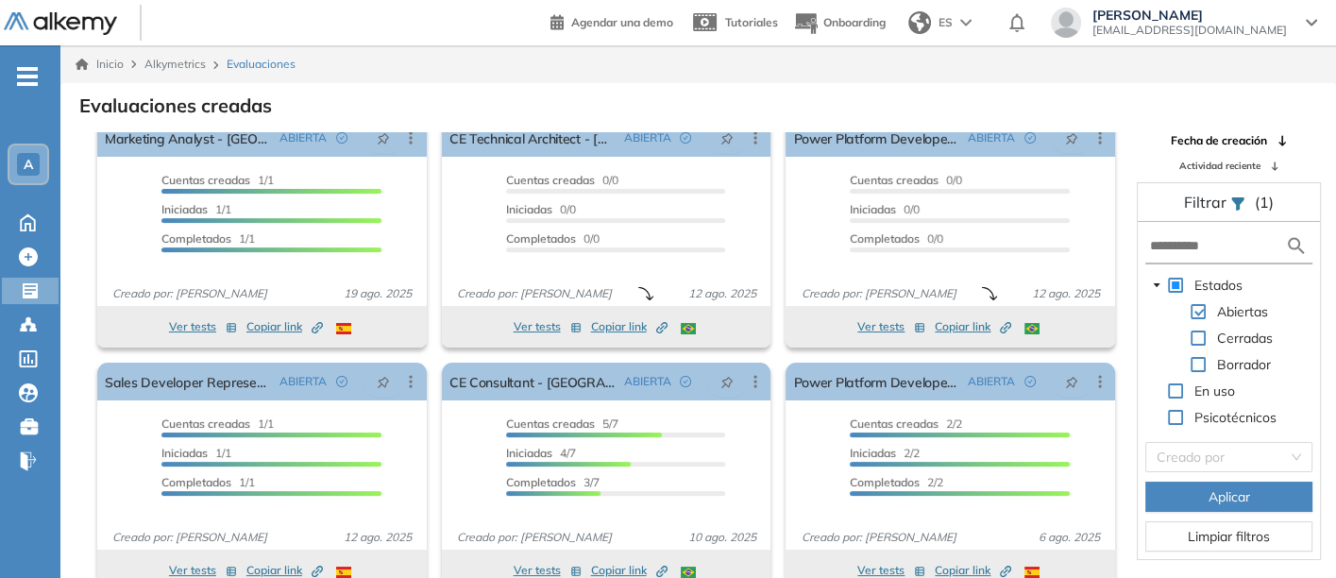
scroll to position [24, 0]
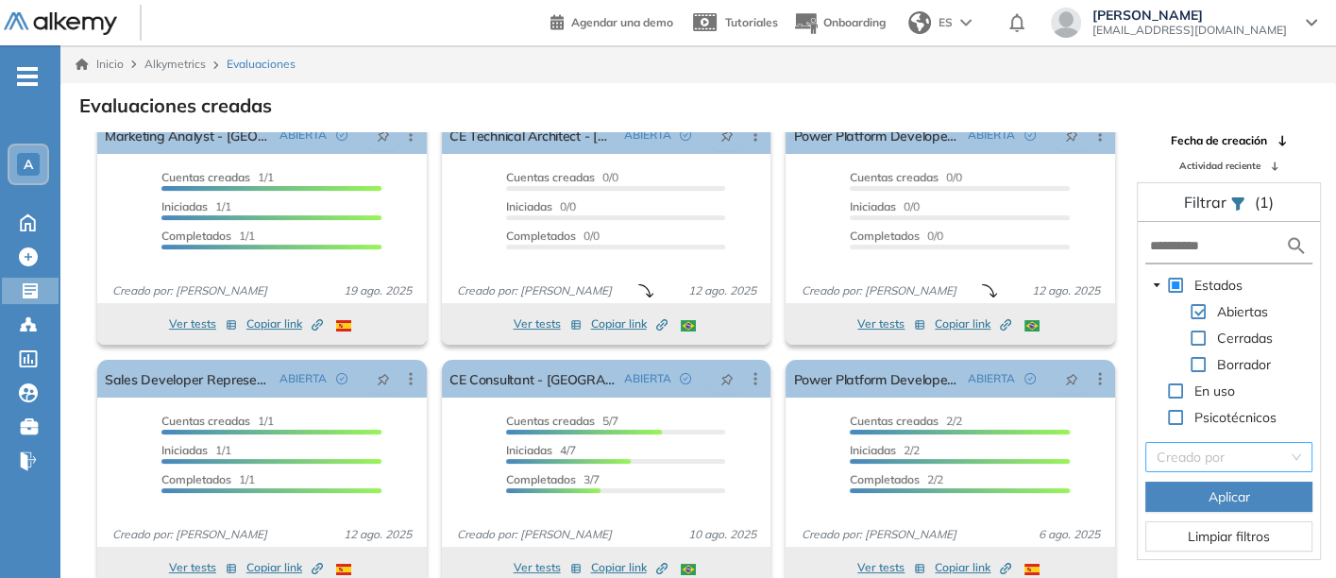
click at [1198, 446] on input "search" at bounding box center [1221, 457] width 131 height 28
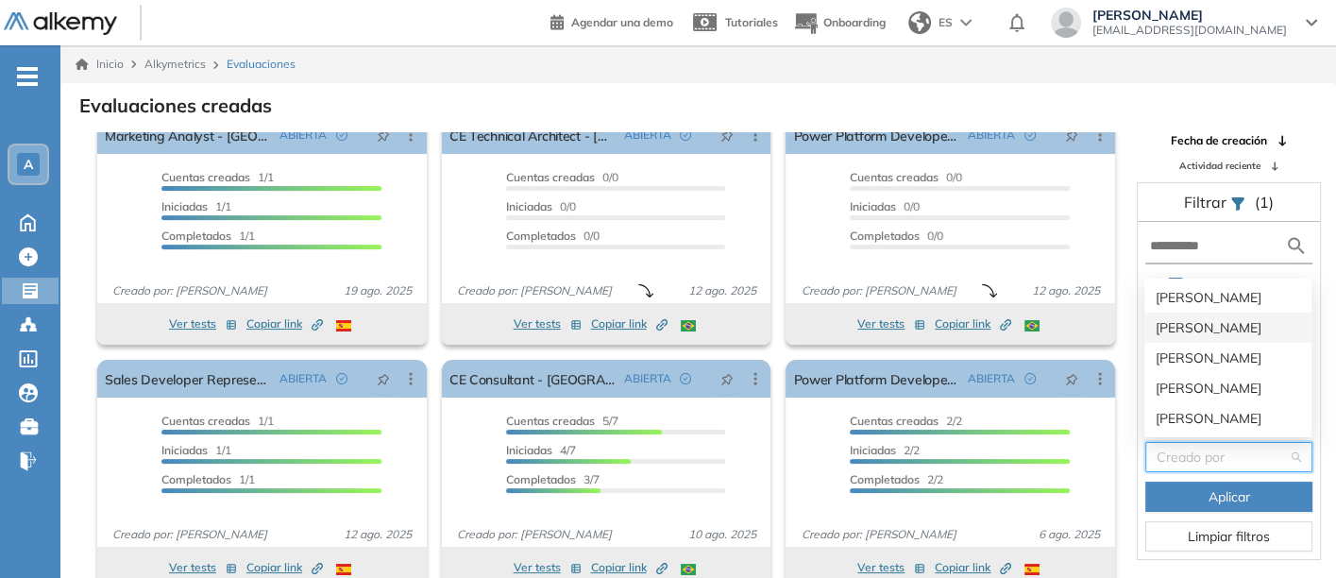
click at [1179, 323] on div "[PERSON_NAME]" at bounding box center [1227, 327] width 144 height 21
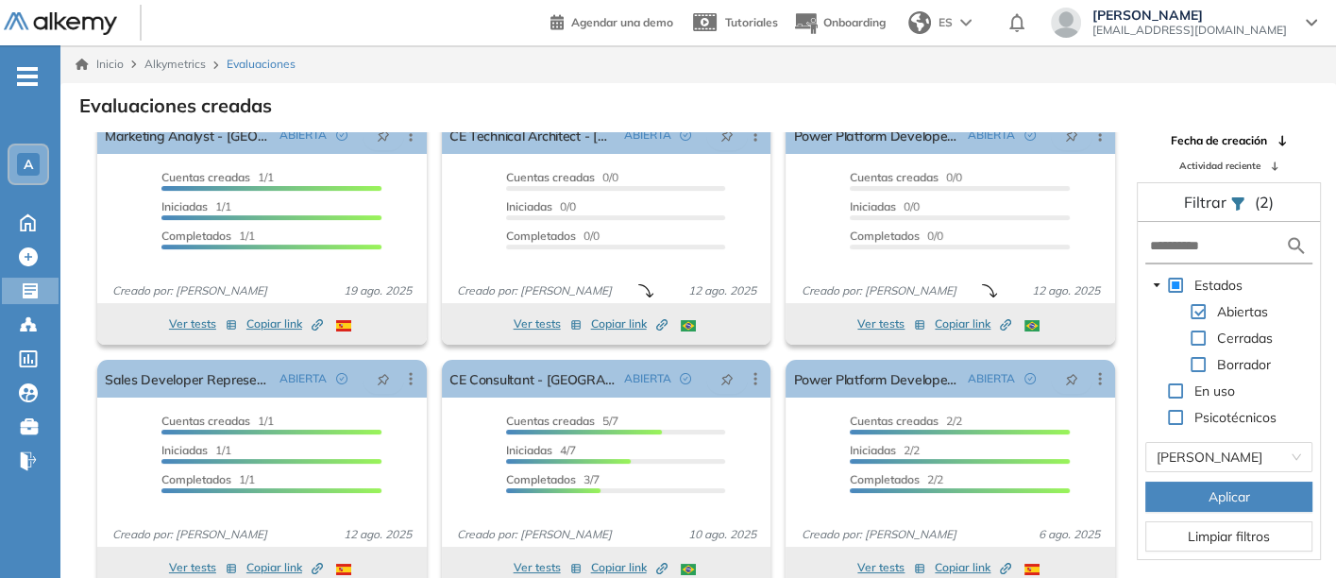
click at [1186, 491] on button "Aplicar" at bounding box center [1228, 496] width 167 height 30
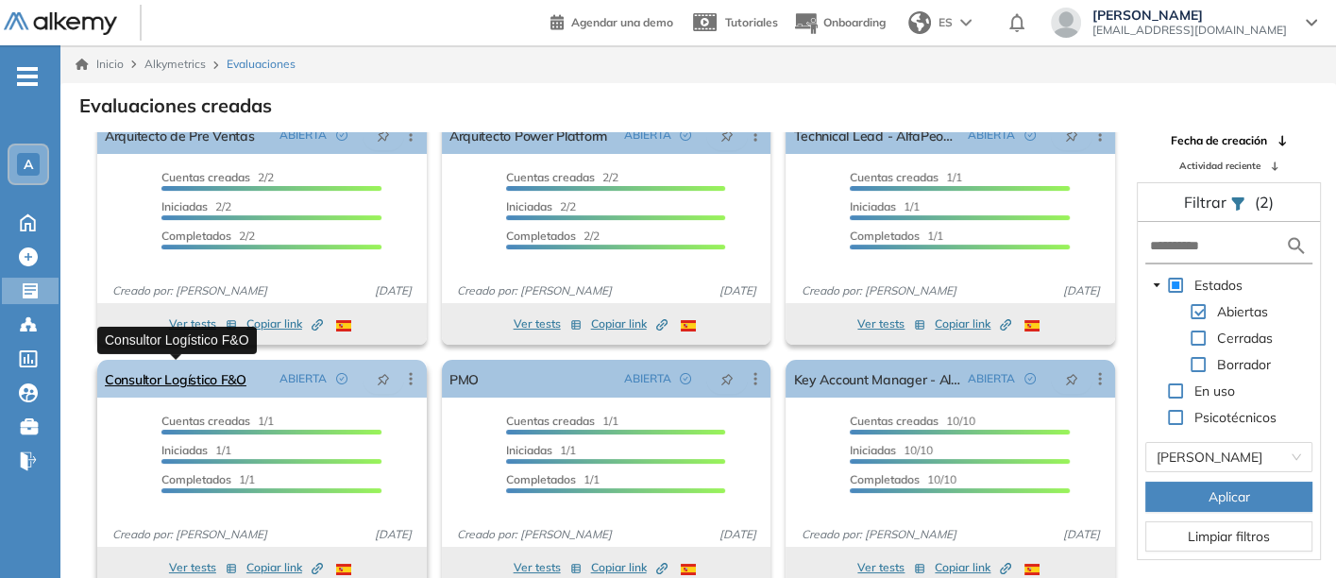
click at [162, 372] on link "Consultor Logístico F&O" at bounding box center [176, 379] width 142 height 38
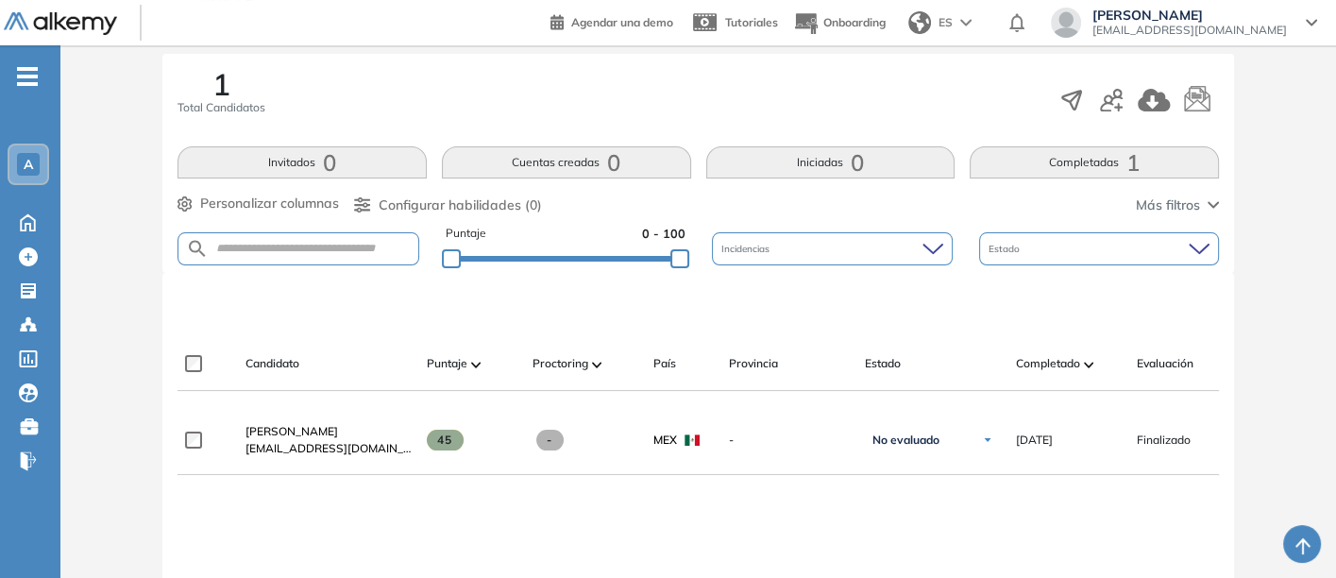
scroll to position [419, 0]
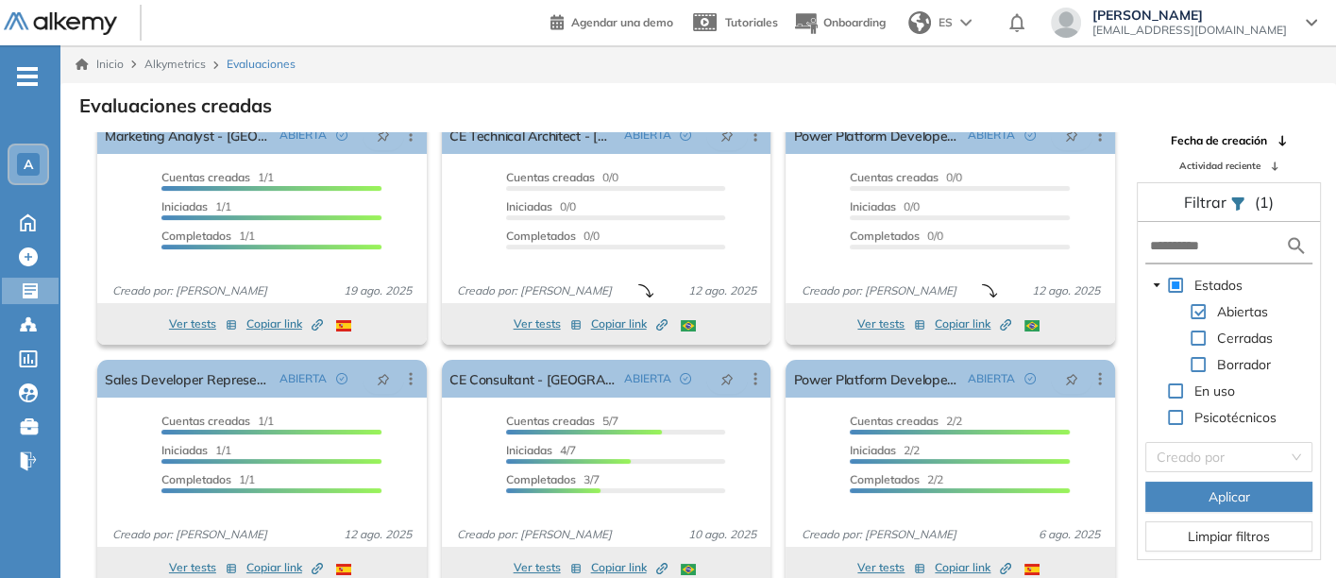
scroll to position [45, 0]
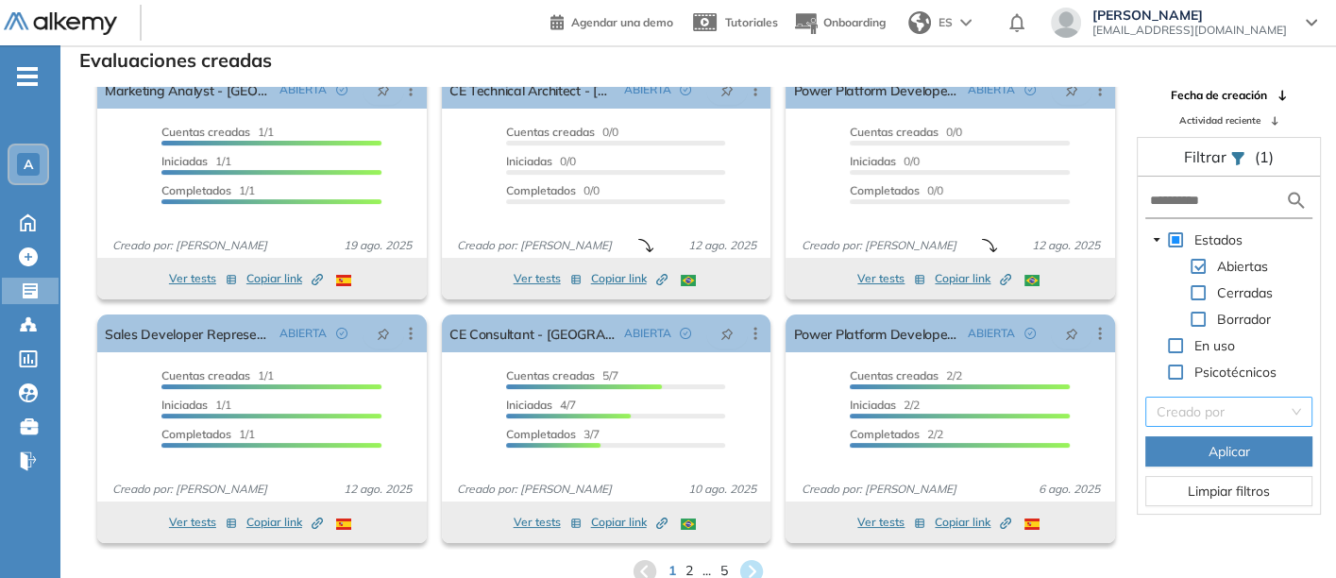
click at [1193, 408] on input "search" at bounding box center [1221, 411] width 131 height 28
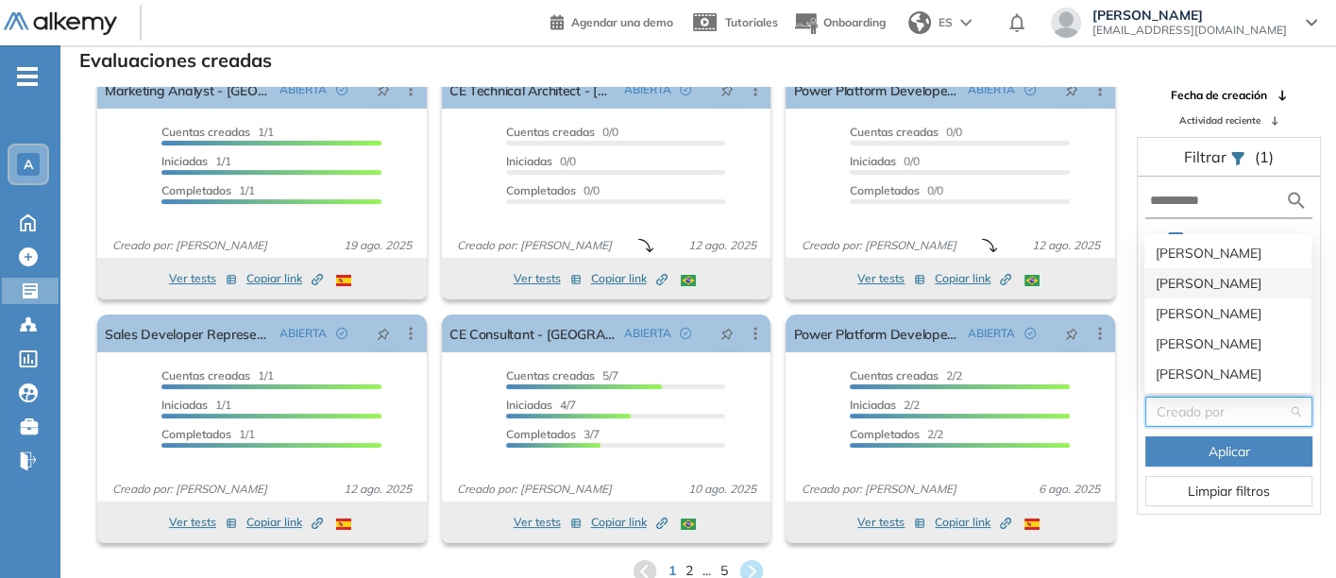
click at [1192, 278] on div "[PERSON_NAME]" at bounding box center [1227, 283] width 144 height 21
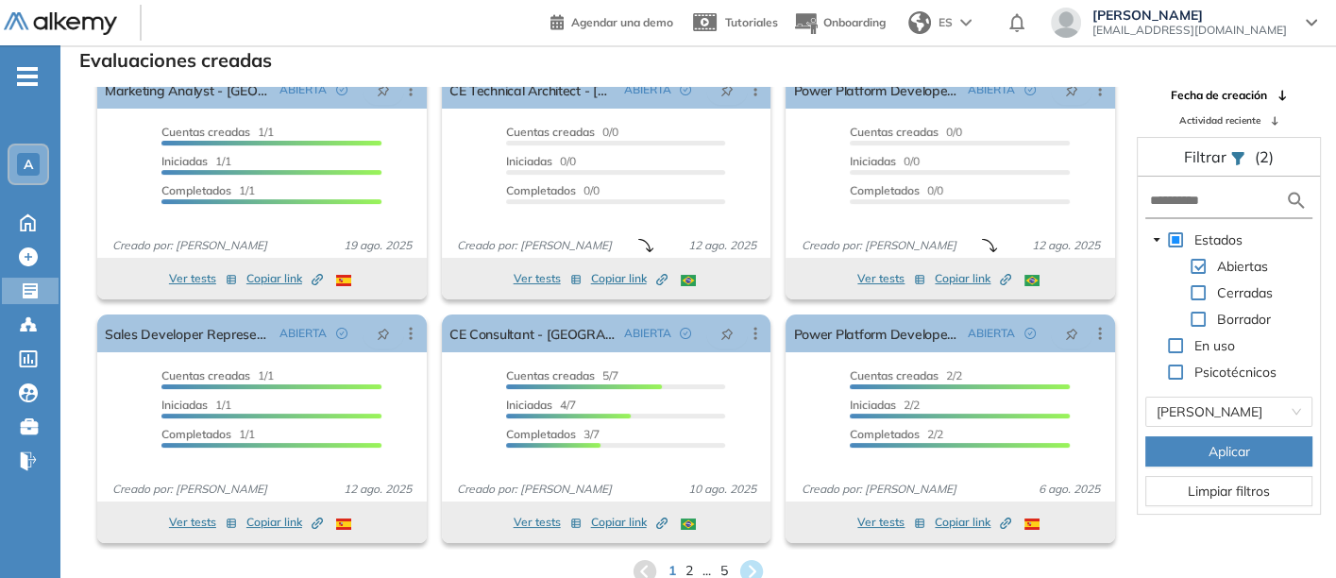
click at [1216, 438] on button "Aplicar" at bounding box center [1228, 451] width 167 height 30
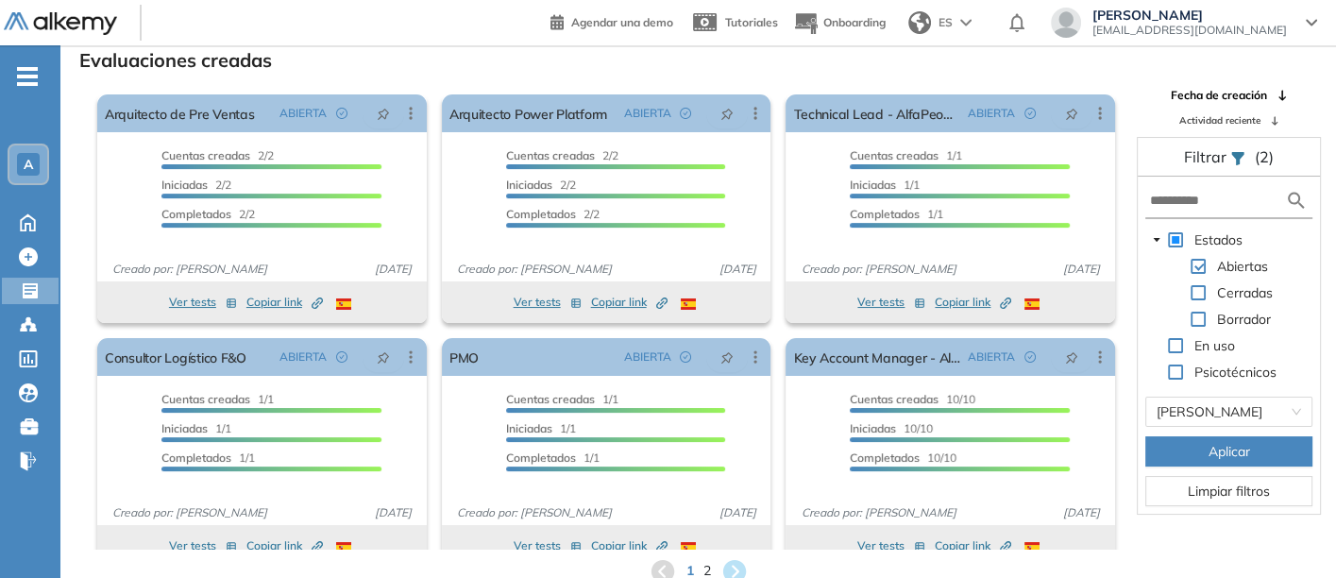
scroll to position [24, 0]
